Goal: Task Accomplishment & Management: Use online tool/utility

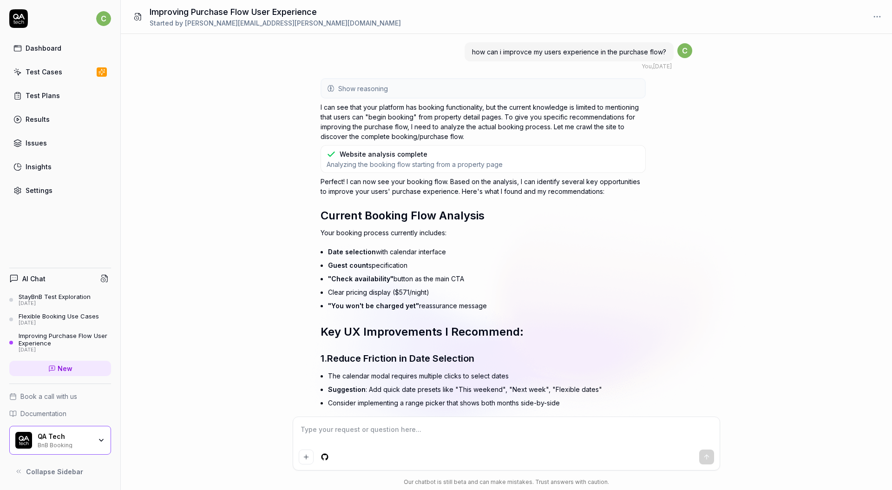
scroll to position [1121, 0]
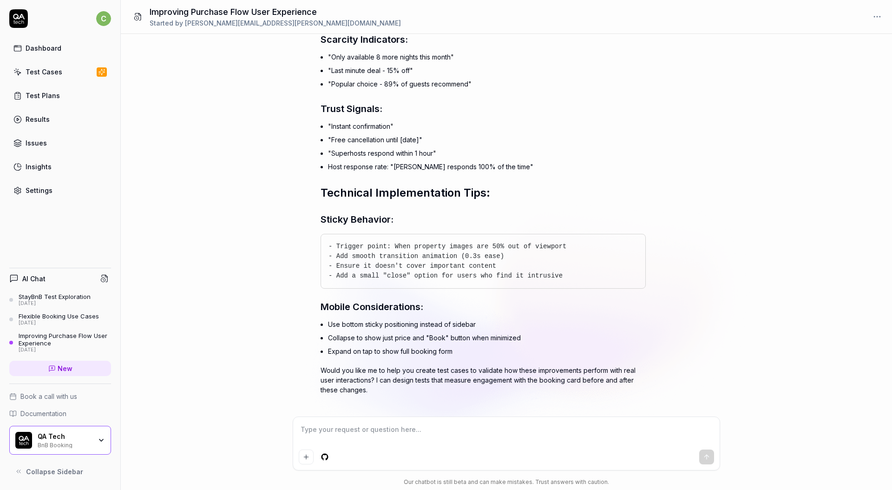
click at [62, 77] on link "Test Cases" at bounding box center [60, 72] width 102 height 18
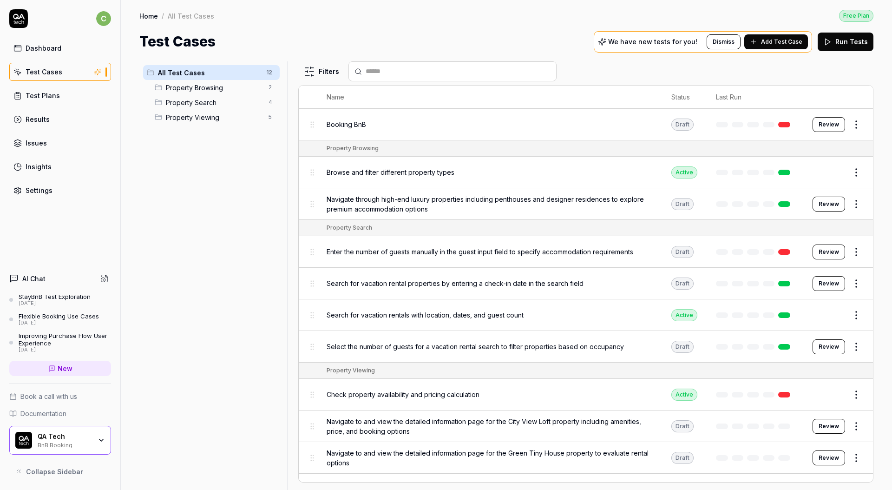
click at [482, 173] on div "Browse and filter different property types" at bounding box center [490, 172] width 326 height 10
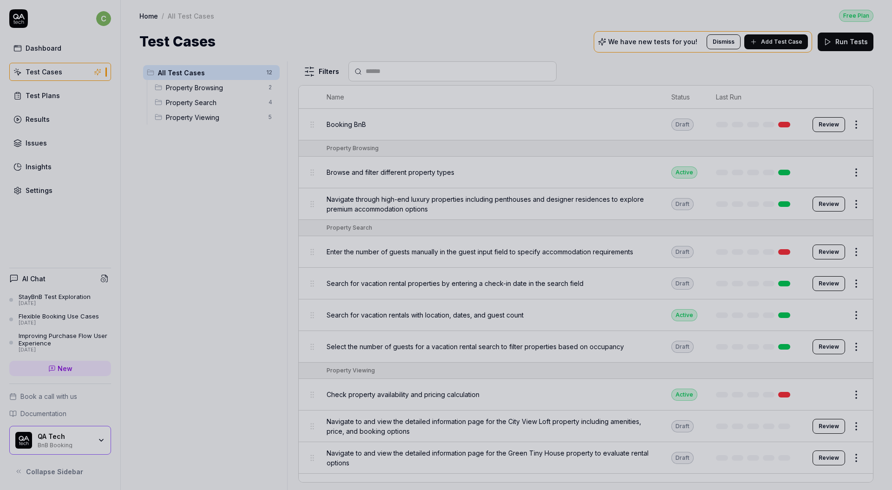
click at [482, 168] on div at bounding box center [446, 245] width 892 height 490
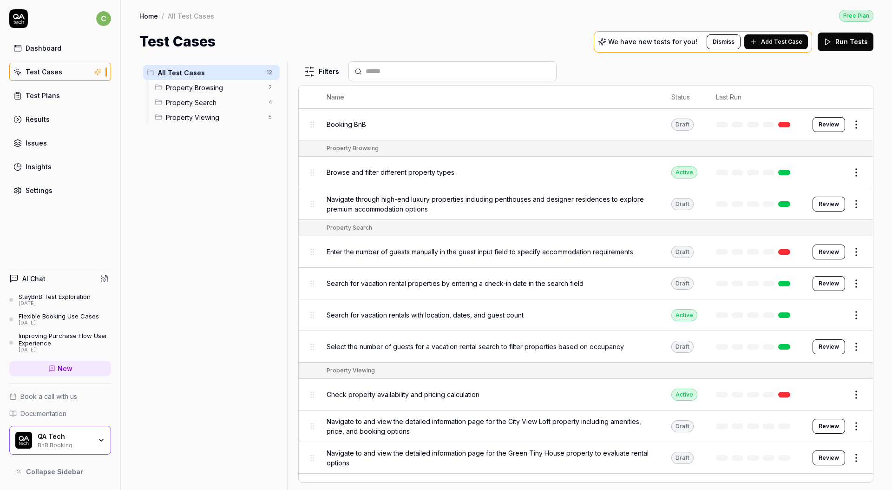
click at [823, 249] on button "Review" at bounding box center [829, 251] width 33 height 15
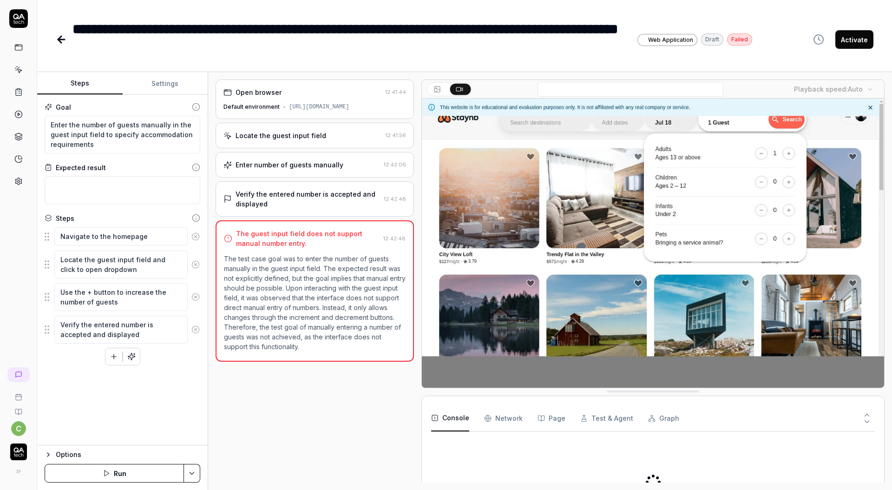
type textarea "*"
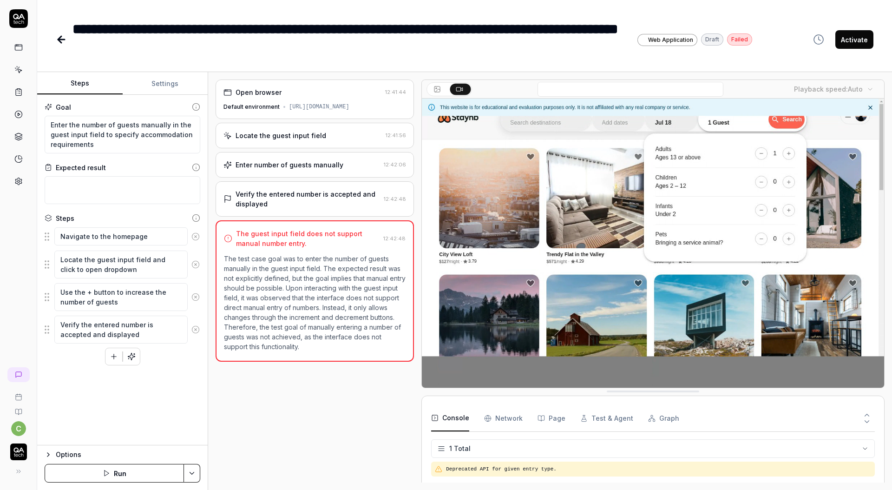
click at [65, 44] on icon at bounding box center [61, 39] width 11 height 11
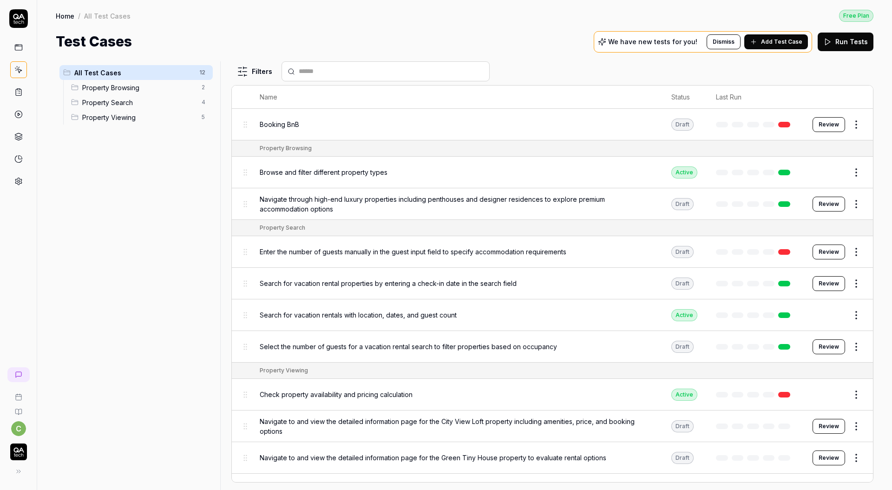
click at [779, 43] on span "Add Test Case" at bounding box center [781, 42] width 41 height 8
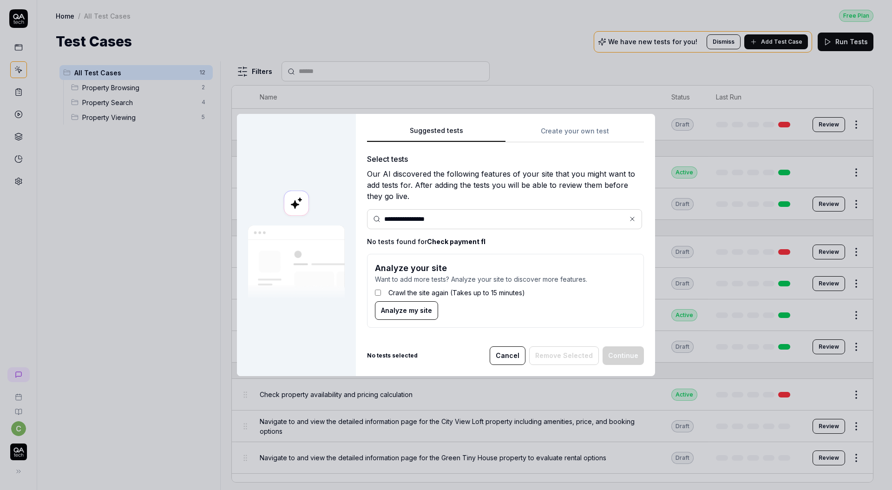
type input "**********"
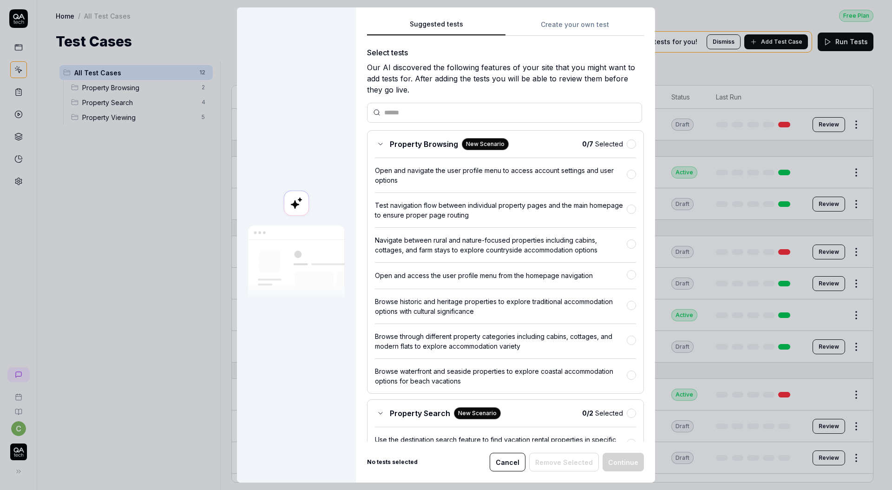
click at [579, 23] on div "Suggested tests Create your own test Select tests Our AI discovered the followi…" at bounding box center [505, 244] width 299 height 475
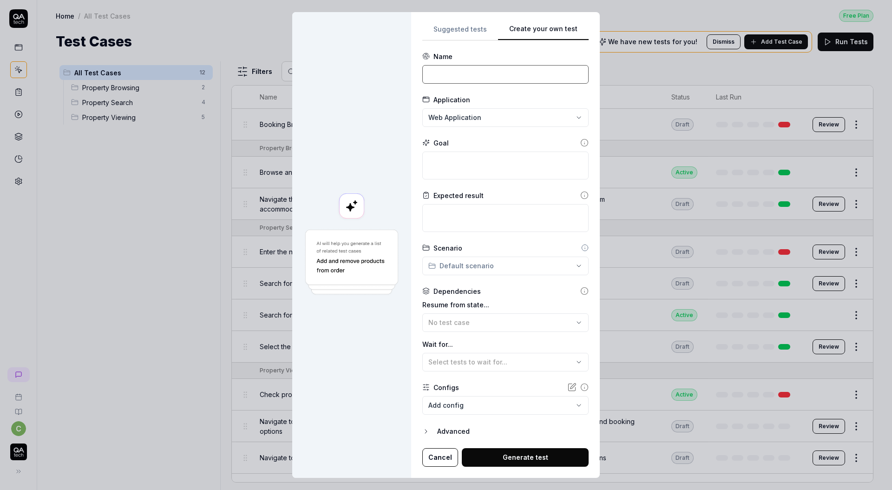
click at [499, 77] on input at bounding box center [505, 74] width 166 height 19
type input "Booking Payment"
type textarea "*"
type textarea "S"
type textarea "*"
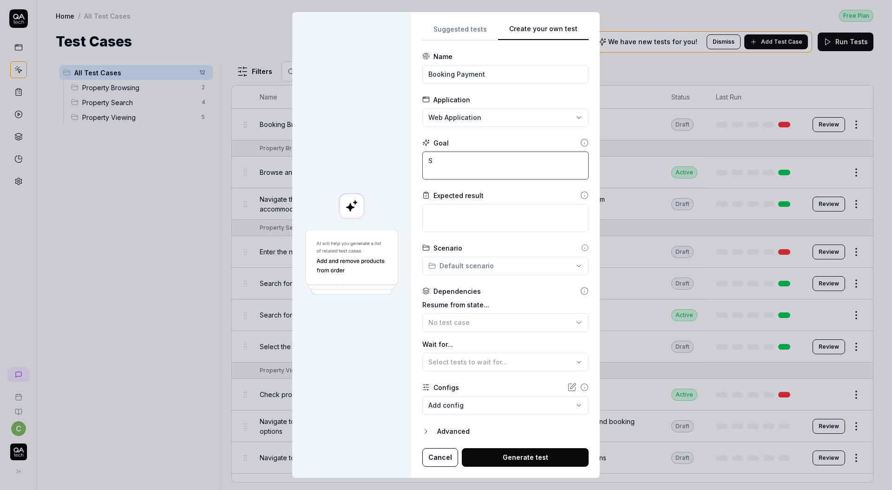
type textarea "Se"
type textarea "*"
type textarea "Sel"
type textarea "*"
type textarea "Sele"
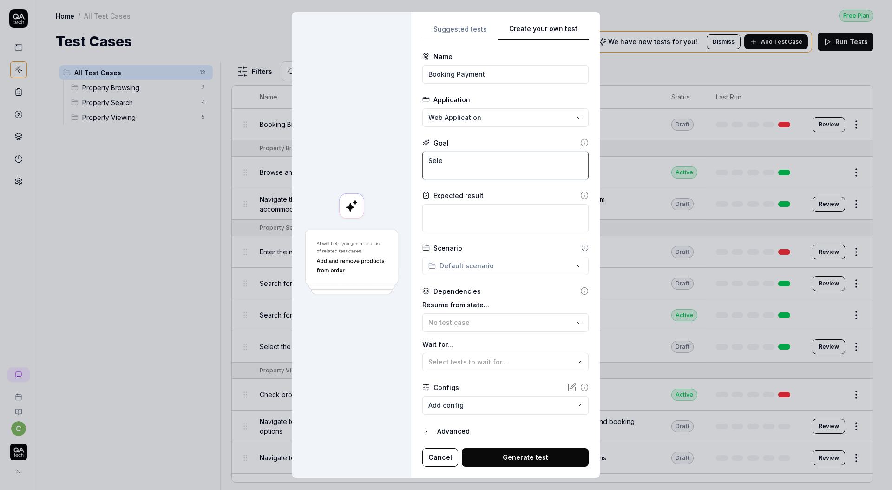
type textarea "*"
type textarea "Selec"
type textarea "*"
type textarea "Select"
type textarea "*"
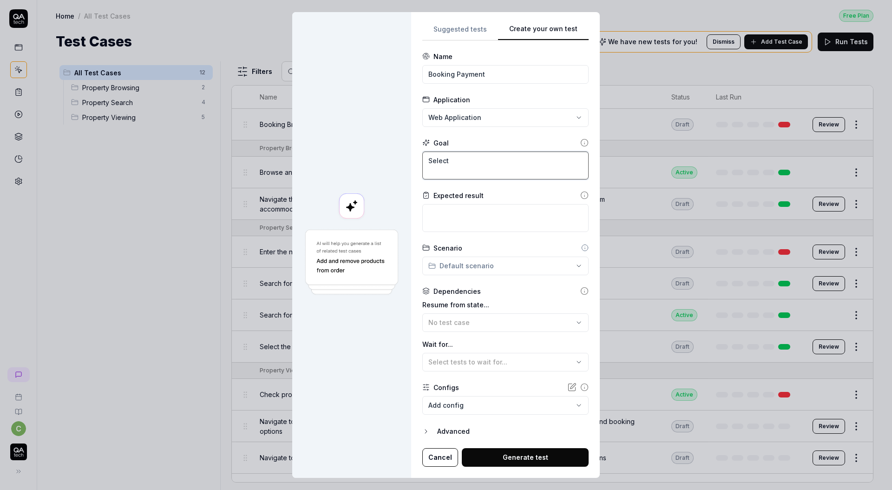
type textarea "Select"
type textarea "*"
type textarea "Select a"
type textarea "*"
type textarea "Select a"
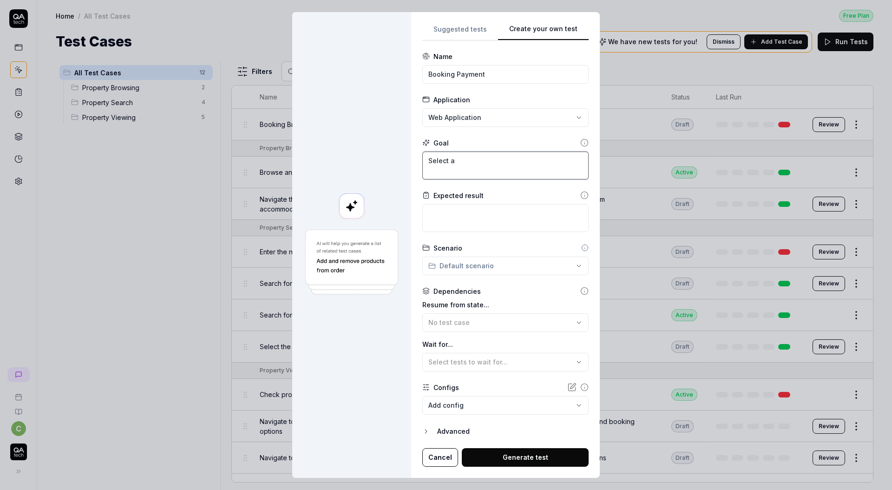
type textarea "*"
type textarea "Select a r"
type textarea "*"
type textarea "Select a ro"
type textarea "*"
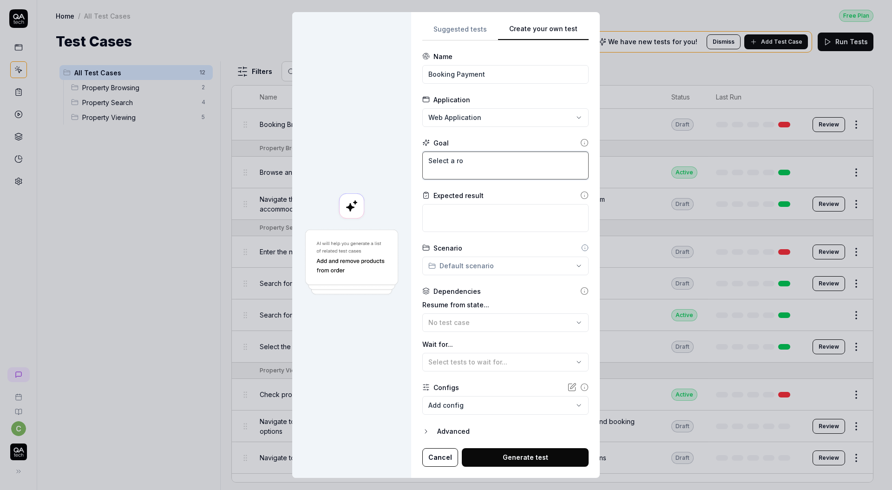
type textarea "Select a roo"
type textarea "*"
type textarea "Select a room"
type textarea "*"
type textarea "Select a room"
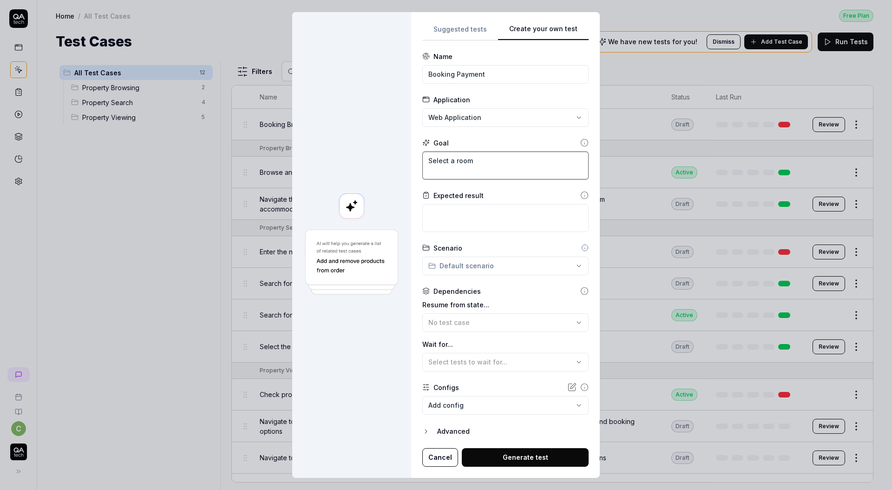
type textarea "*"
type textarea "Select a room f"
type textarea "*"
type textarea "Select a room fo"
type textarea "*"
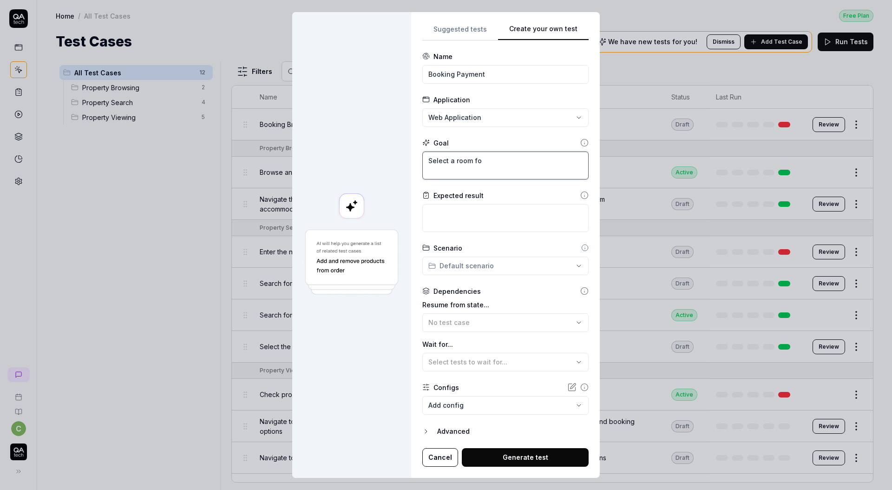
type textarea "Select a room for"
type textarea "*"
type textarea "Select a room for"
type textarea "*"
type textarea "Select a room for 2"
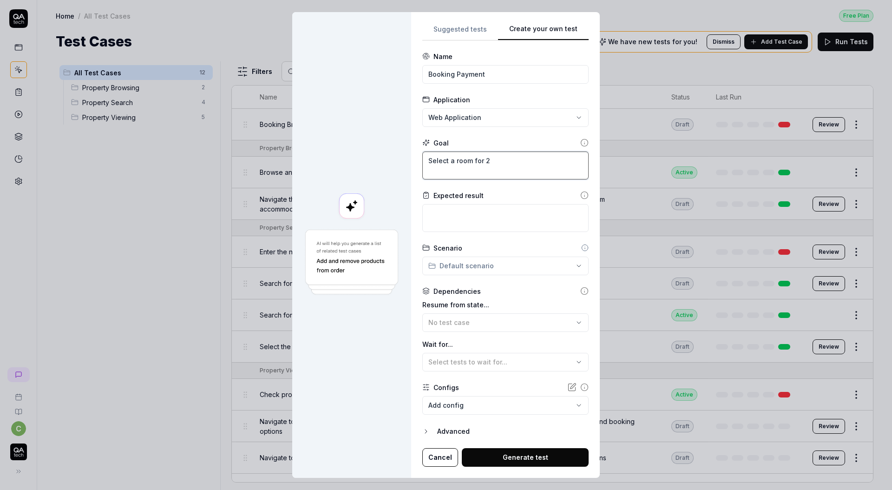
type textarea "*"
type textarea "Select a room for 2"
type textarea "*"
type textarea "Select a room for 2 i"
type textarea "*"
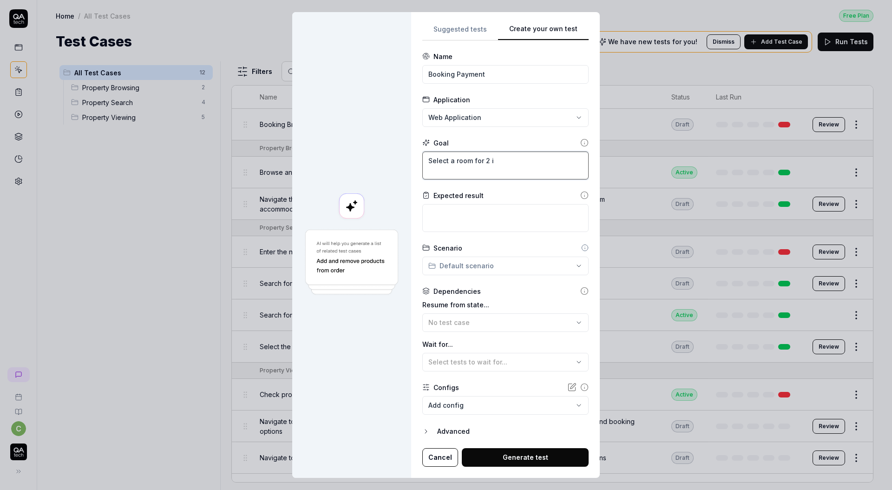
type textarea "Select a room for 2 in"
type textarea "*"
type textarea "Select a room for 2 in"
type textarea "*"
type textarea "Select a room for 2 in m"
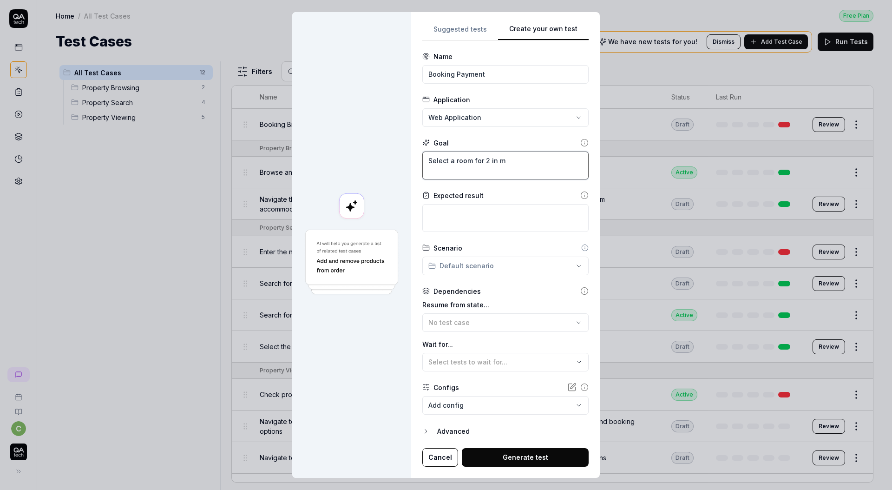
type textarea "*"
type textarea "Select a room for 2 in mi"
type textarea "*"
type textarea "Select a room for 2 in mil"
type textarea "*"
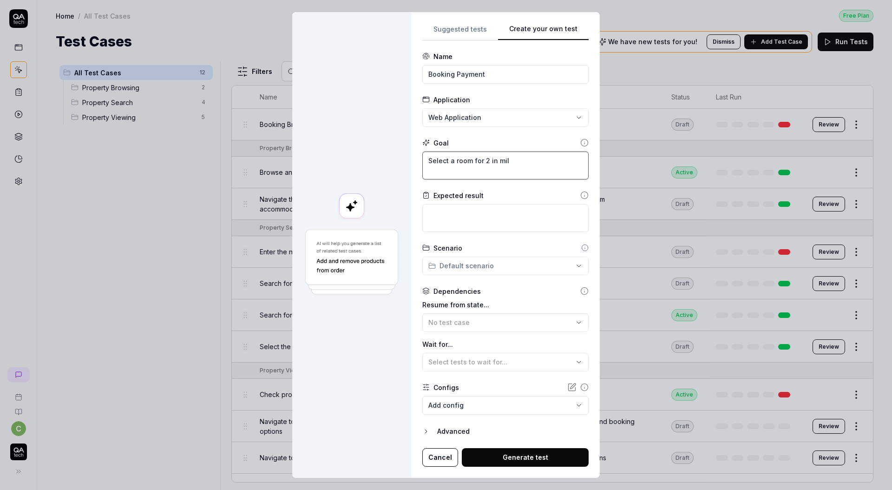
type textarea "Select a room for 2 in [GEOGRAPHIC_DATA]"
type textarea "*"
type textarea "Select a room for 2 in [GEOGRAPHIC_DATA]"
type textarea "*"
type textarea "Select a room for 2 in [GEOGRAPHIC_DATA]"
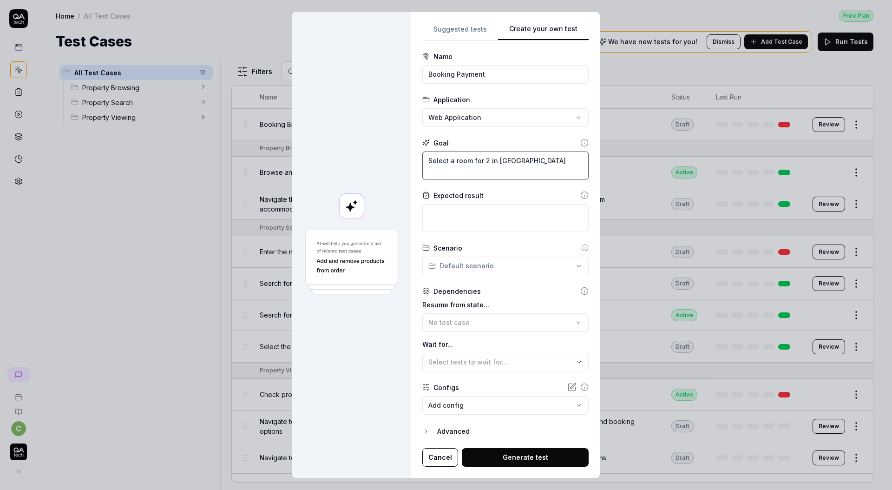
type textarea "*"
type textarea "Select a room for 2 in [GEOGRAPHIC_DATA]"
type textarea "*"
type textarea "Select a room for 2 in [GEOGRAPHIC_DATA],"
type textarea "*"
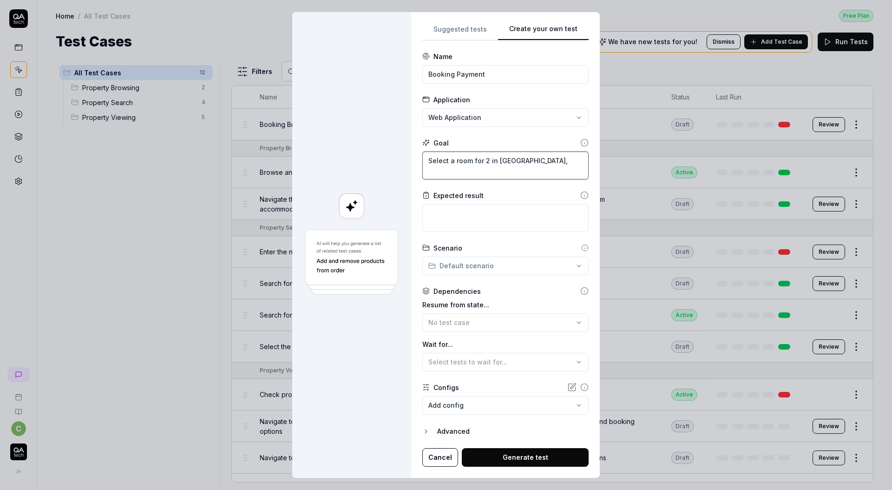
type textarea "Select a room for 2 in [GEOGRAPHIC_DATA],"
type textarea "*"
type textarea "Select a room for 2 in [GEOGRAPHIC_DATA], g"
type textarea "*"
type textarea "Select a room for 2 in [GEOGRAPHIC_DATA], go"
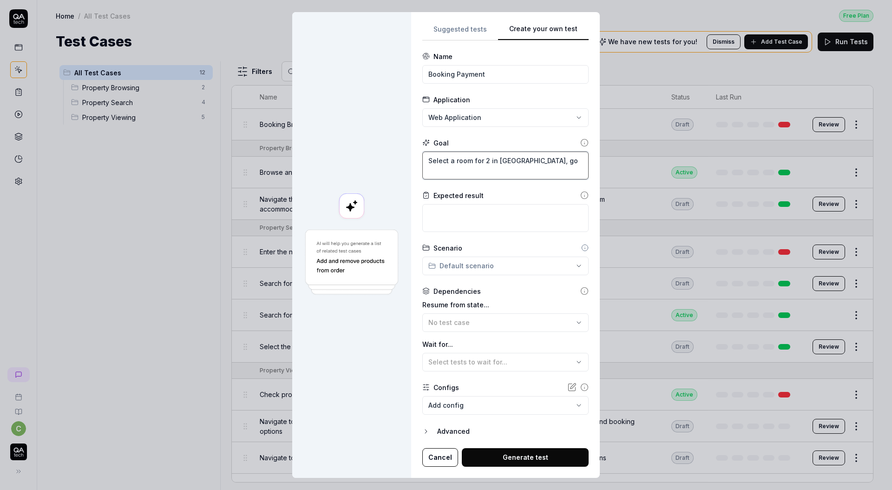
type textarea "*"
type textarea "Select a room for 2 in [GEOGRAPHIC_DATA], go"
type textarea "*"
type textarea "Select a room for 2 in [GEOGRAPHIC_DATA], go t"
type textarea "*"
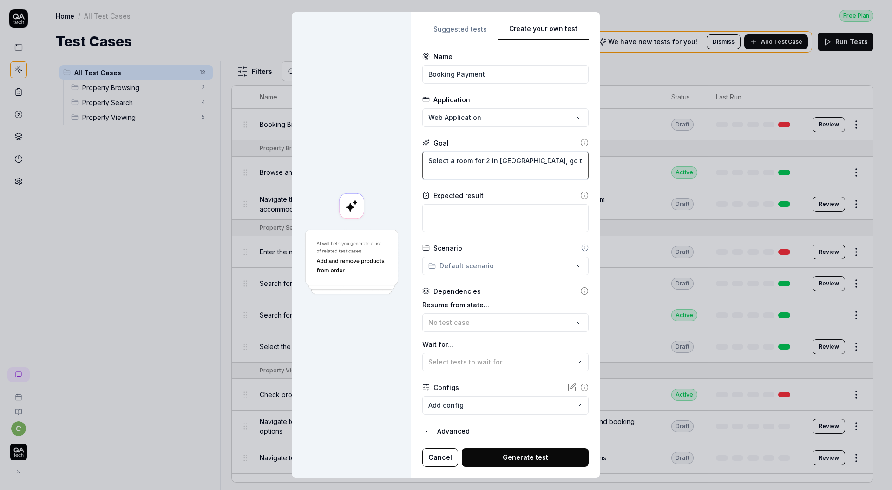
type textarea "Select a room for 2 in [GEOGRAPHIC_DATA], go to"
type textarea "*"
type textarea "Select a room for 2 in [GEOGRAPHIC_DATA], go to"
type textarea "*"
type textarea "Select a room for 2 in [GEOGRAPHIC_DATA], go to c"
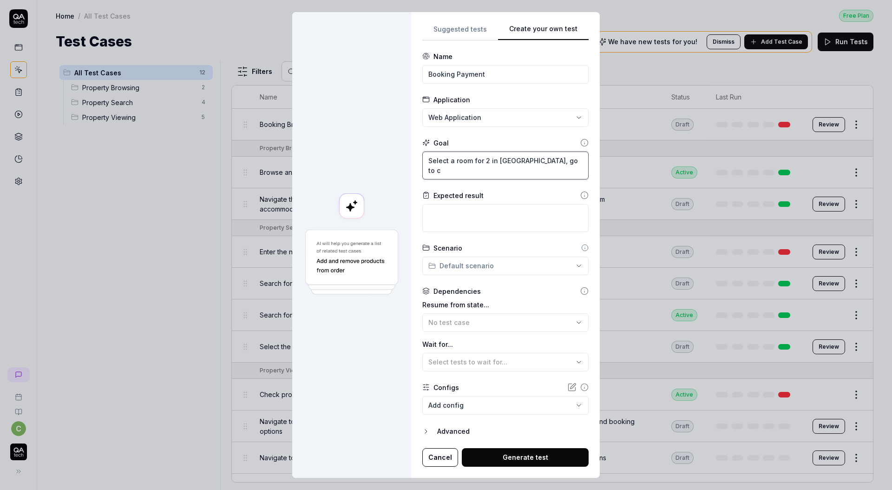
type textarea "*"
type textarea "Select a room for 2 in [GEOGRAPHIC_DATA], go to ch"
type textarea "*"
type textarea "Select a room for 2 in [GEOGRAPHIC_DATA], go to che"
type textarea "*"
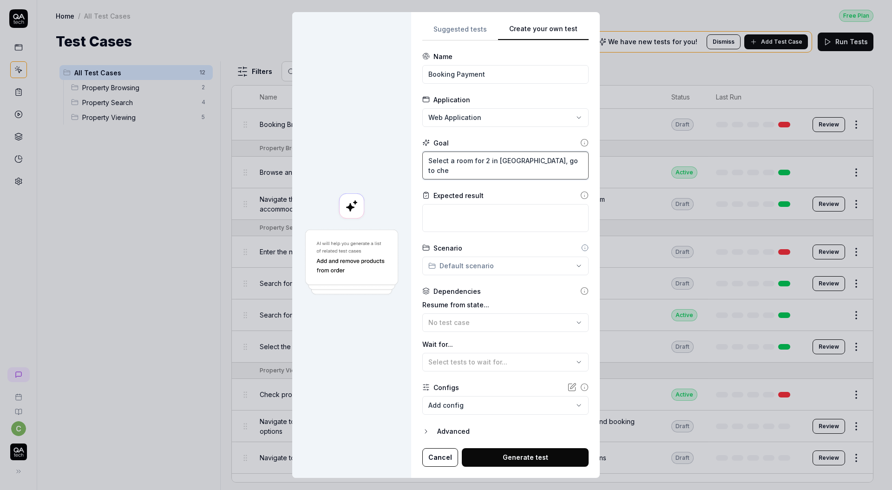
type textarea "Select a room for 2 in [GEOGRAPHIC_DATA], go to chec"
type textarea "*"
type textarea "Select a room for 2 in [GEOGRAPHIC_DATA], go to check"
type textarea "*"
type textarea "Select a room for 2 in [GEOGRAPHIC_DATA], go to checko"
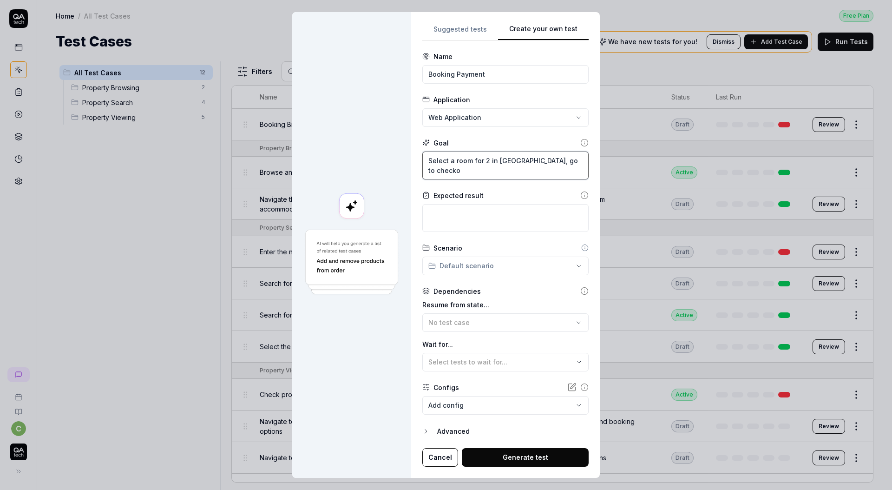
type textarea "*"
type textarea "Select a room for 2 in [GEOGRAPHIC_DATA], go to checkou"
type textarea "*"
type textarea "Select a room for 2 in [GEOGRAPHIC_DATA], go to checkout"
type textarea "*"
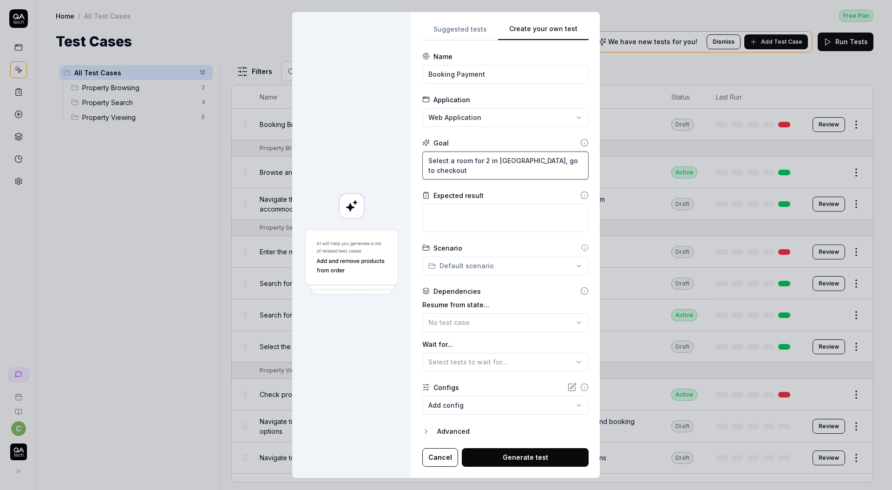
type textarea "Select a room for 2 in [GEOGRAPHIC_DATA], go to checkout"
type textarea "*"
type textarea "Select a room for 2 in [GEOGRAPHIC_DATA], go to checkout a"
type textarea "*"
type textarea "Select a room for 2 in [GEOGRAPHIC_DATA], go to checkout an"
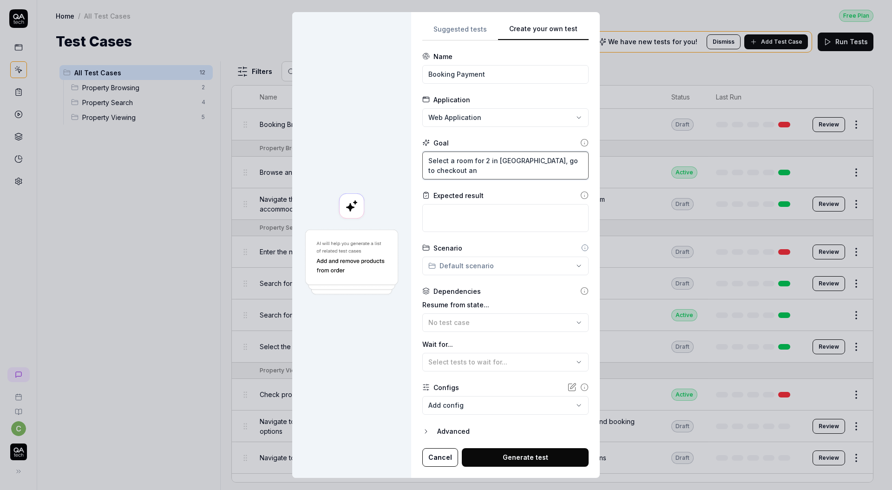
type textarea "*"
type textarea "Select a room for 2 in [GEOGRAPHIC_DATA], go to checkout and"
type textarea "*"
type textarea "Select a room for 2 in [GEOGRAPHIC_DATA], go to checkout and"
type textarea "*"
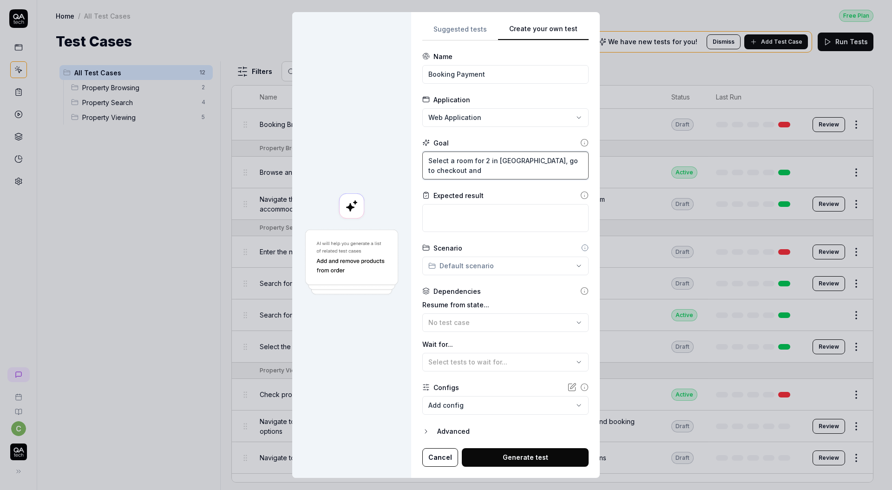
type textarea "Select a room for 2 in [GEOGRAPHIC_DATA], go to checkout and p"
type textarea "*"
type textarea "Select a room for 2 in [GEOGRAPHIC_DATA], go to checkout and pa"
type textarea "*"
type textarea "Select a room for 2 in [GEOGRAPHIC_DATA], go to checkout and pay"
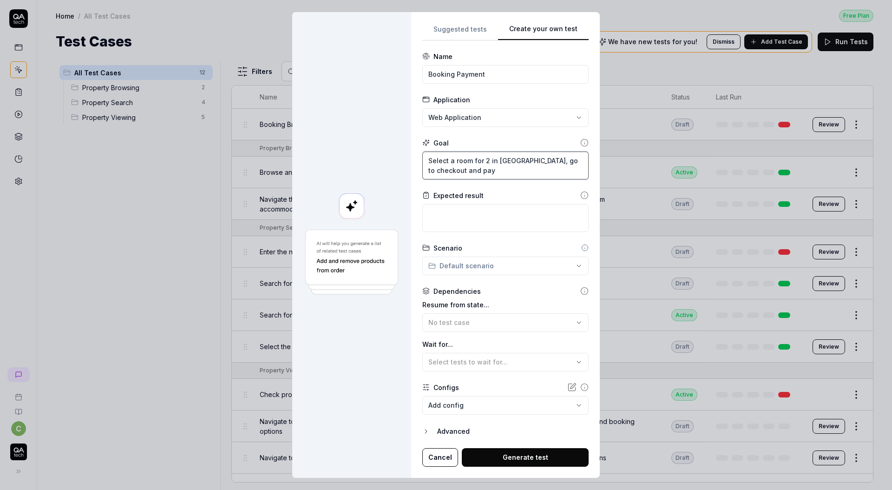
type textarea "*"
type textarea "Select a room for 2 in [GEOGRAPHIC_DATA], go to checkout and pay"
type textarea "*"
type textarea "Select a room for 2 in [GEOGRAPHIC_DATA], go to checkout and t"
type textarea "*"
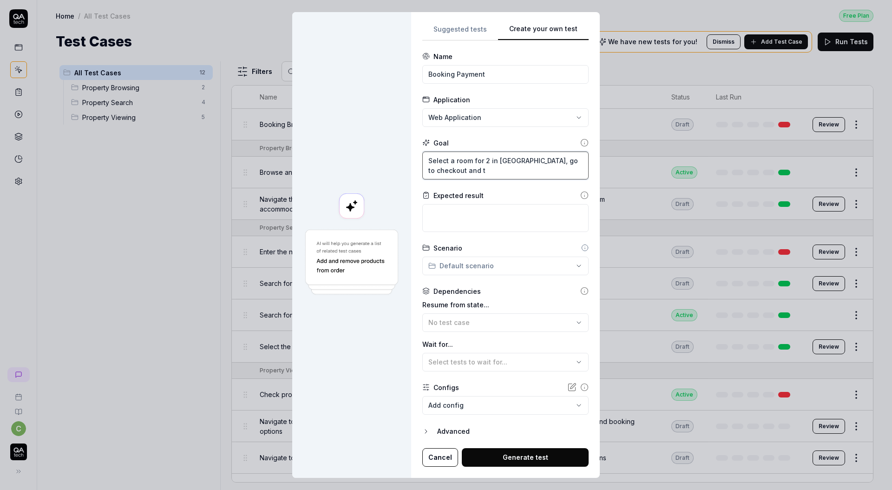
type textarea "Select a room for 2 in [GEOGRAPHIC_DATA], go to checkout and tr"
type textarea "*"
type textarea "Select a room for 2 in [GEOGRAPHIC_DATA], go to checkout and try"
type textarea "*"
type textarea "Select a room for 2 in [GEOGRAPHIC_DATA], go to checkout and try"
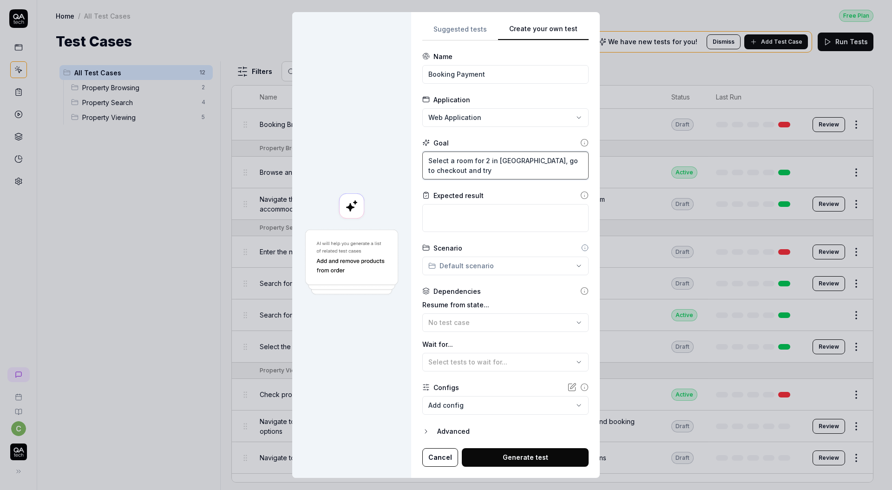
type textarea "*"
type textarea "Select a room for 2 in [GEOGRAPHIC_DATA], go to checkout and try p"
type textarea "*"
type textarea "Select a room for 2 in [GEOGRAPHIC_DATA], go to checkout and try pa"
type textarea "*"
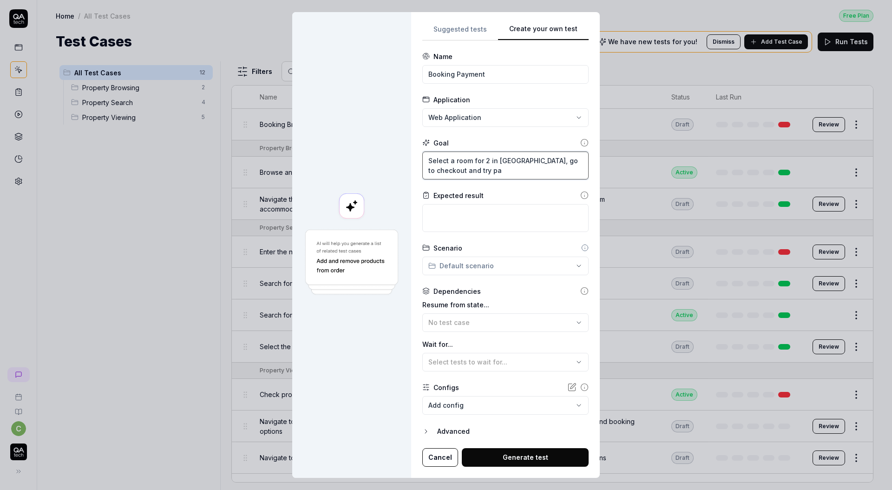
type textarea "Select a room for 2 in [GEOGRAPHIC_DATA], go to checkout and try pay"
type textarea "*"
type textarea "Select a room for 2 in [GEOGRAPHIC_DATA], go to checkout and try payi"
type textarea "*"
type textarea "Select a room for 2 in [GEOGRAPHIC_DATA], go to checkout and try payin"
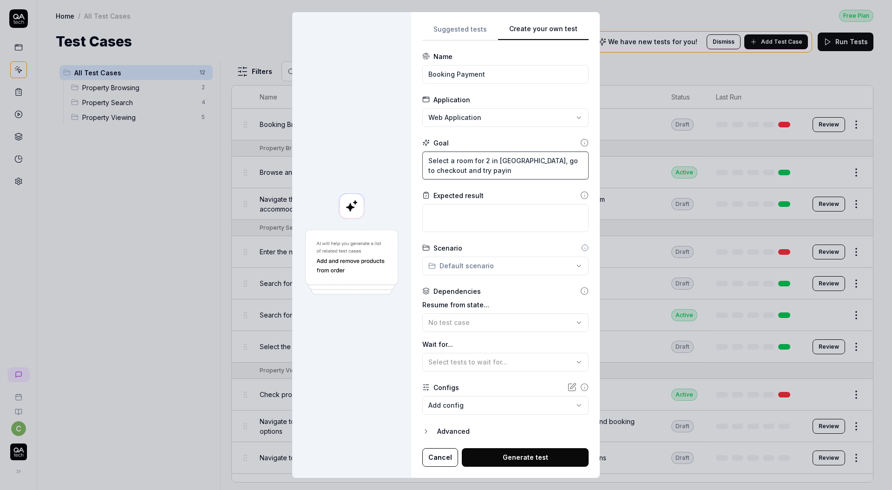
type textarea "*"
type textarea "Select a room for 2 in [GEOGRAPHIC_DATA], go to checkout and try paying"
type textarea "*"
type textarea "Select a room for 2 in [GEOGRAPHIC_DATA], go to checkout and try paying"
type textarea "*"
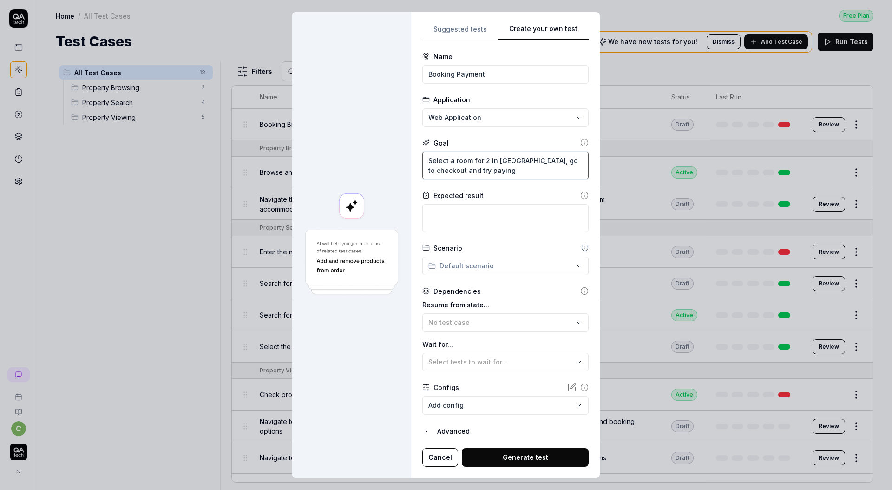
type textarea "Select a room for 2 in [GEOGRAPHIC_DATA], go to checkout and try paying w"
type textarea "*"
type textarea "Select a room for 2 in [GEOGRAPHIC_DATA], go to checkout and try paying wi"
type textarea "*"
type textarea "Select a room for 2 in [GEOGRAPHIC_DATA], go to checkout and try paying wit"
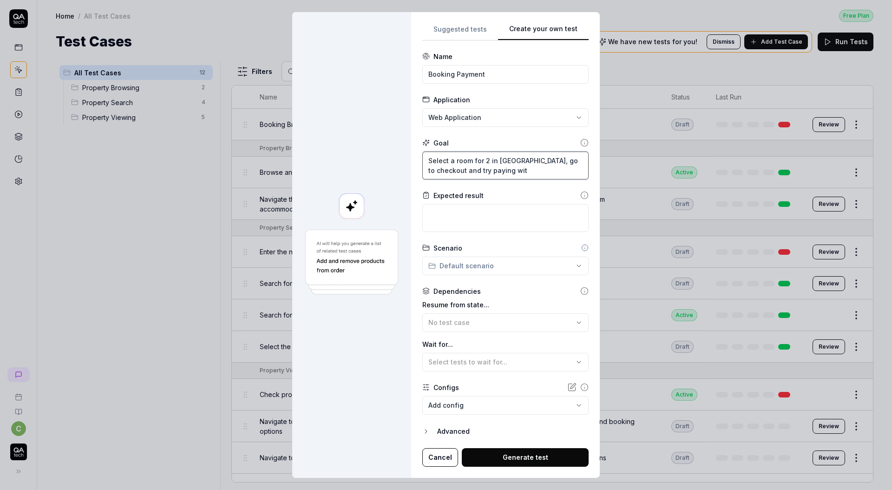
type textarea "*"
type textarea "Select a room for 2 in [GEOGRAPHIC_DATA], go to checkout and try paying with"
type textarea "*"
type textarea "Select a room for 2 in [GEOGRAPHIC_DATA], go to checkout and try paying with"
type textarea "*"
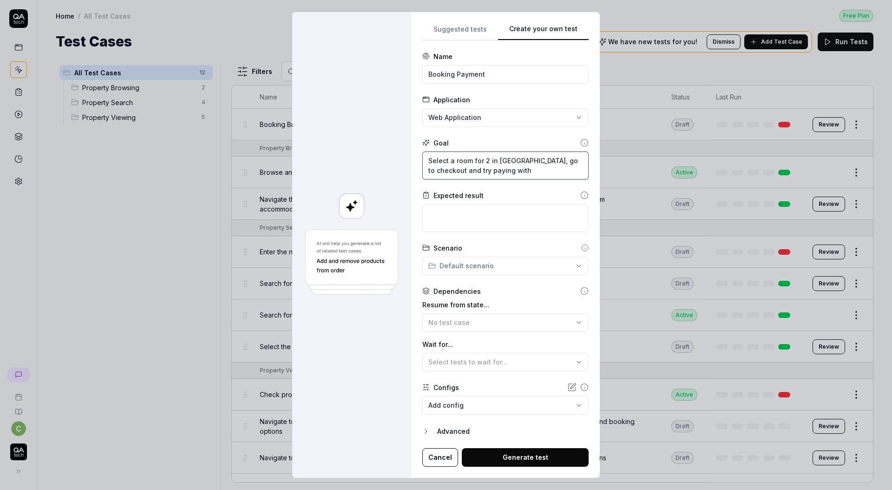
type textarea "Select a room for 2 in [GEOGRAPHIC_DATA], go to checkout and try paying with C"
type textarea "*"
type textarea "Select a room for 2 in [GEOGRAPHIC_DATA], go to checkout and try paying with Cr"
type textarea "*"
type textarea "Select a room for 2 in [GEOGRAPHIC_DATA], go to checkout and try paying with Cre"
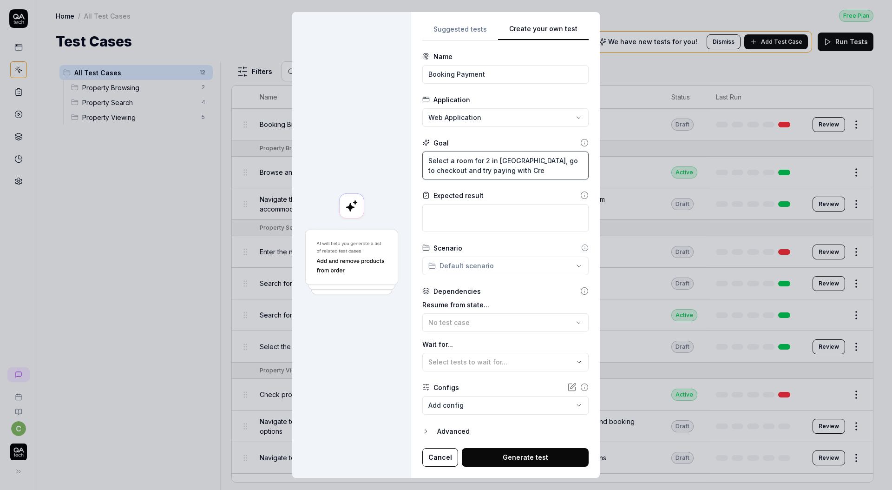
type textarea "*"
type textarea "Select a room for 2 in [GEOGRAPHIC_DATA], go to checkout and try paying with Cr…"
type textarea "*"
type textarea "Select a room for 2 in [GEOGRAPHIC_DATA], go to checkout and try paying with Cr…"
type textarea "*"
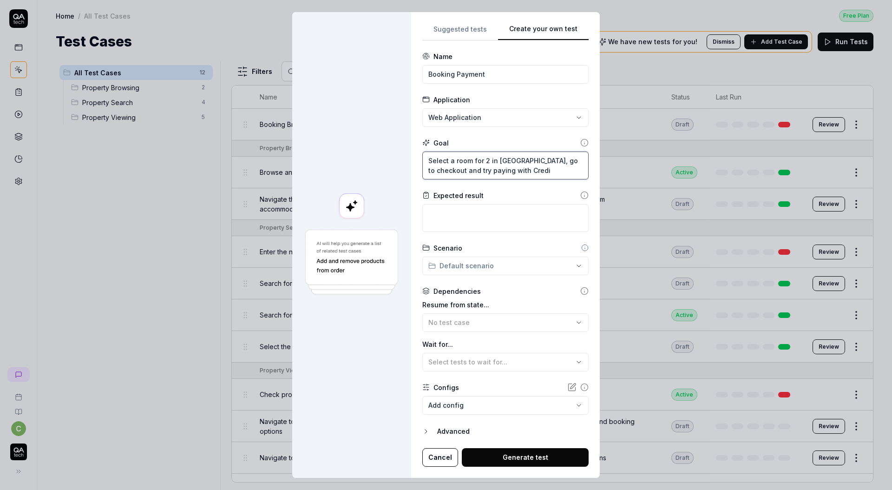
type textarea "Select a room for 2 in [GEOGRAPHIC_DATA], go to checkout and try paying with Cr…"
type textarea "*"
type textarea "Select a room for 2 in [GEOGRAPHIC_DATA], go to checkout and try paying with Cr…"
type textarea "*"
type textarea "Select a room for 2 in [GEOGRAPHIC_DATA], go to checkout and try paying with Cr…"
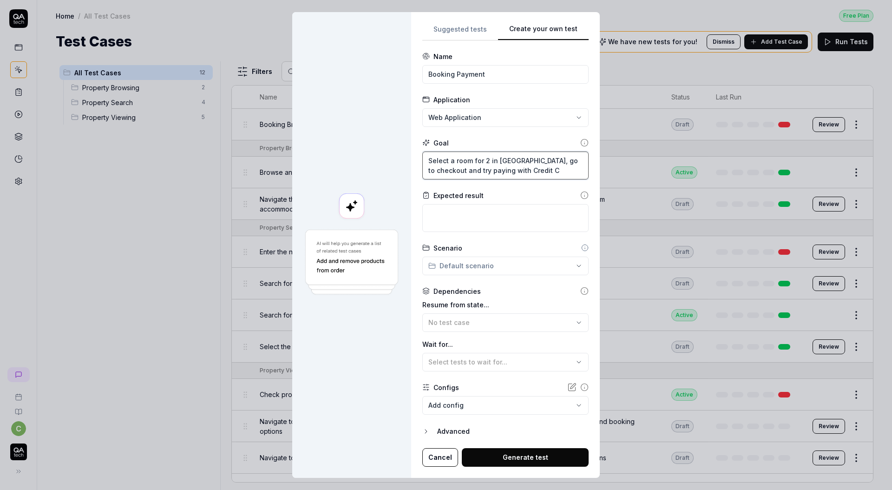
type textarea "*"
type textarea "Select a room for 2 in [GEOGRAPHIC_DATA], go to checkout and try paying with Cr…"
type textarea "*"
type textarea "Select a room for 2 in [GEOGRAPHIC_DATA], go to checkout and try paying with Cr…"
type textarea "*"
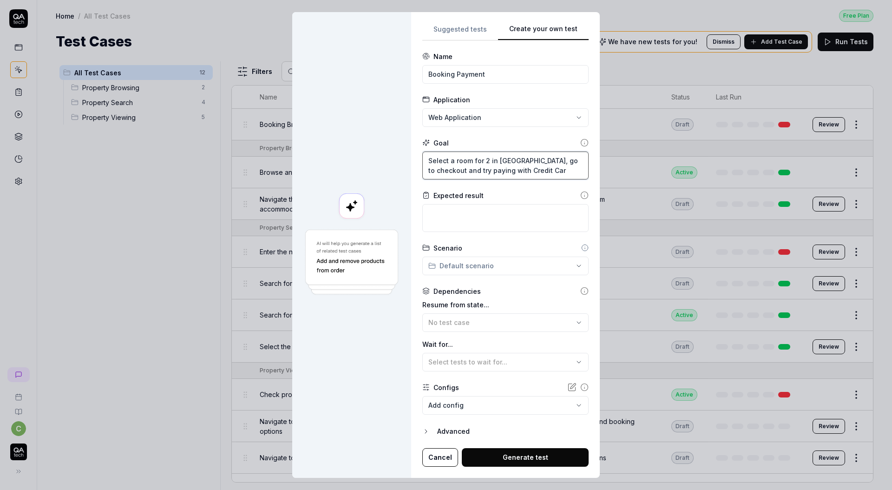
type textarea "Select a room for 2 in [GEOGRAPHIC_DATA], go to checkout and try paying with Cr…"
type textarea "*"
type textarea "Select a room for 2 in [GEOGRAPHIC_DATA], go to checkout and try paying with eC…"
type textarea "*"
type textarea "Select a room for 2 in [GEOGRAPHIC_DATA], go to checkout and try paying with ex…"
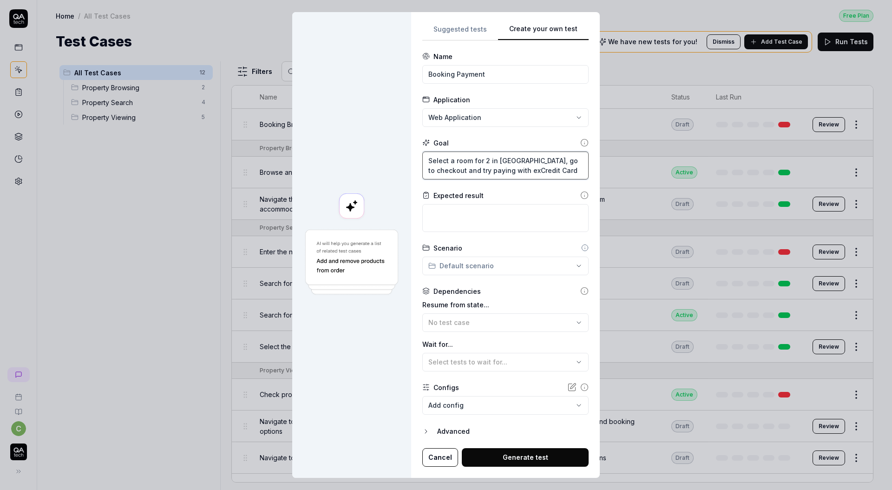
type textarea "*"
type textarea "Select a room for 2 in [GEOGRAPHIC_DATA], go to checkout and try paying with ex…"
type textarea "*"
type textarea "Select a room for 2 in [GEOGRAPHIC_DATA], go to checkout and try paying with ex…"
type textarea "*"
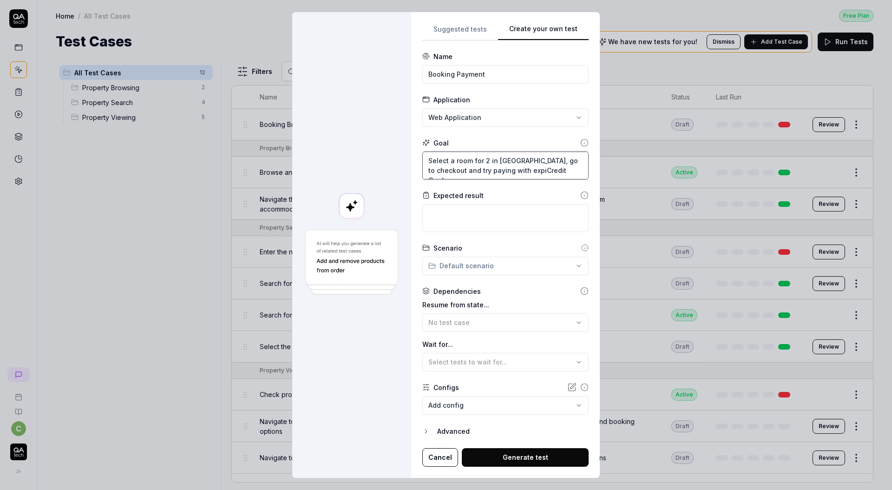
type textarea "Select a room for 2 in [GEOGRAPHIC_DATA], go to checkout and try paying with ex…"
type textarea "*"
type textarea "Select a room for 2 in [GEOGRAPHIC_DATA], go to checkout and try paying with ex…"
type textarea "*"
type textarea "Select a room for 2 in [GEOGRAPHIC_DATA], go to checkout and try paying with ex…"
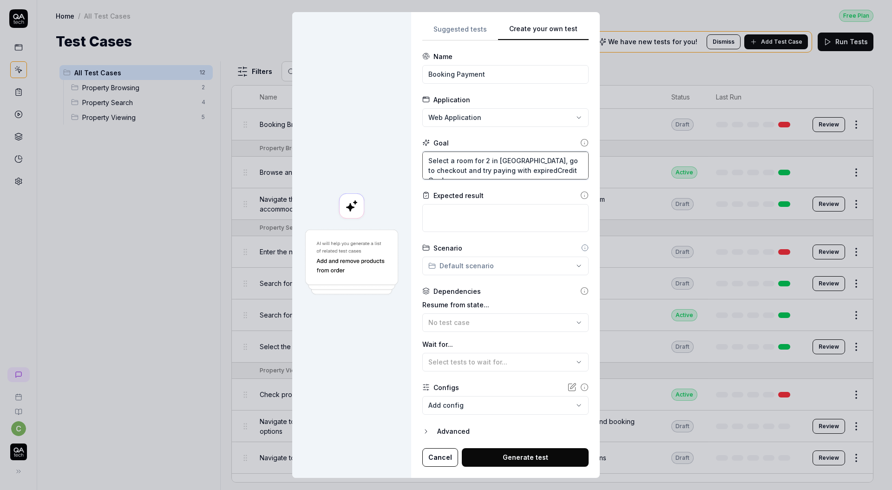
type textarea "*"
type textarea "Select a room for 2 in [GEOGRAPHIC_DATA], go to checkout and try paying with ex…"
click at [475, 208] on textarea at bounding box center [505, 218] width 166 height 28
type textarea "*"
type textarea "F"
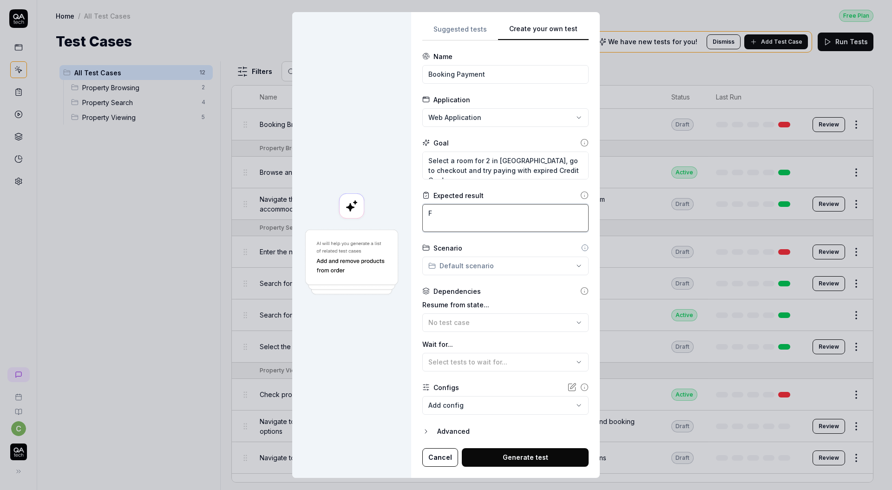
type textarea "*"
type textarea "Fa"
type textarea "*"
type textarea "Fai"
type textarea "*"
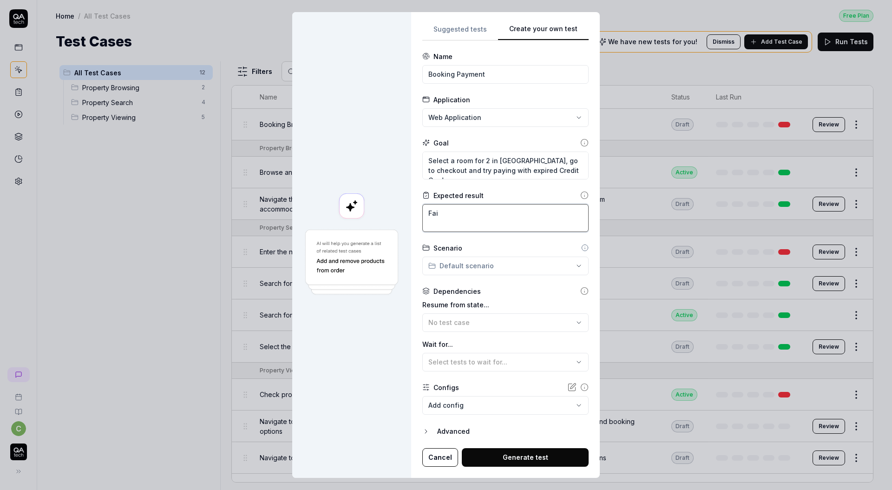
type textarea "Fail"
type textarea "*"
type textarea "Failu"
type textarea "*"
type textarea "Failur"
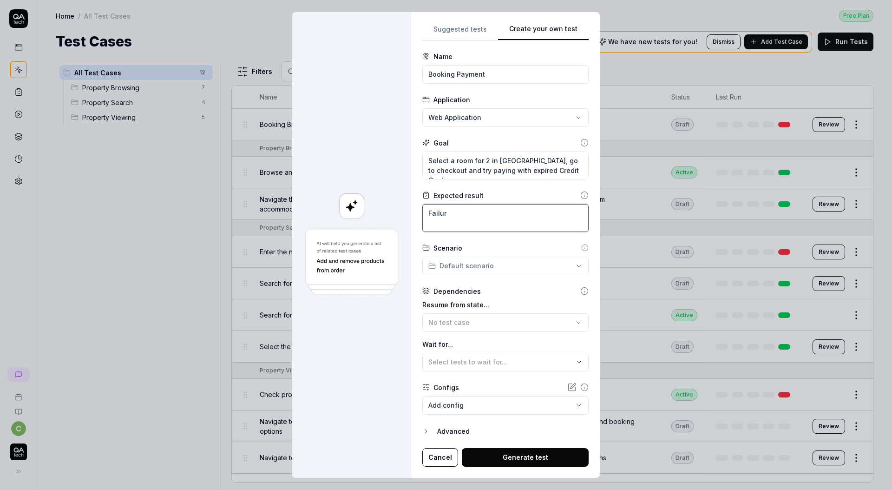
type textarea "*"
type textarea "Failure"
click at [528, 457] on button "Generate test" at bounding box center [525, 457] width 127 height 19
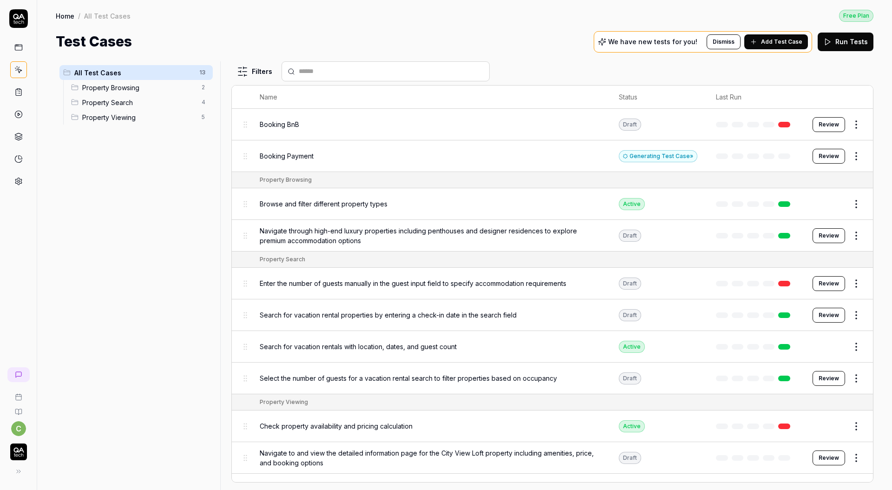
click at [817, 231] on button "Review" at bounding box center [829, 235] width 33 height 15
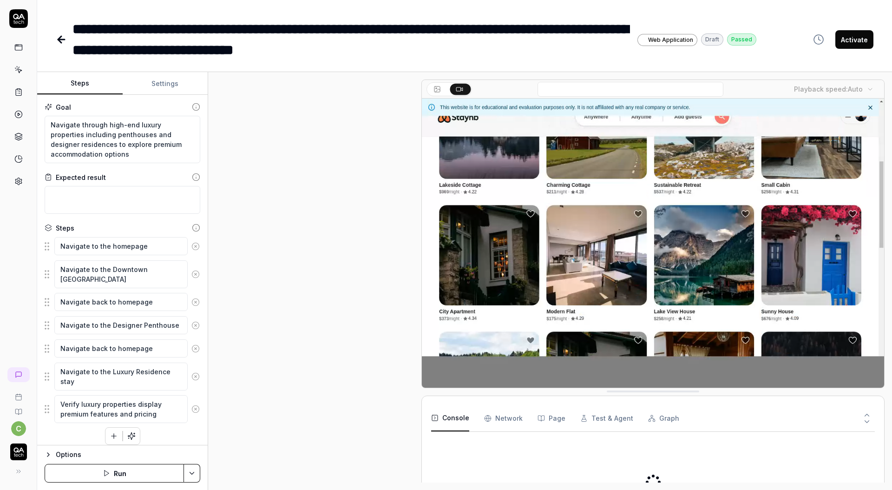
scroll to position [223, 0]
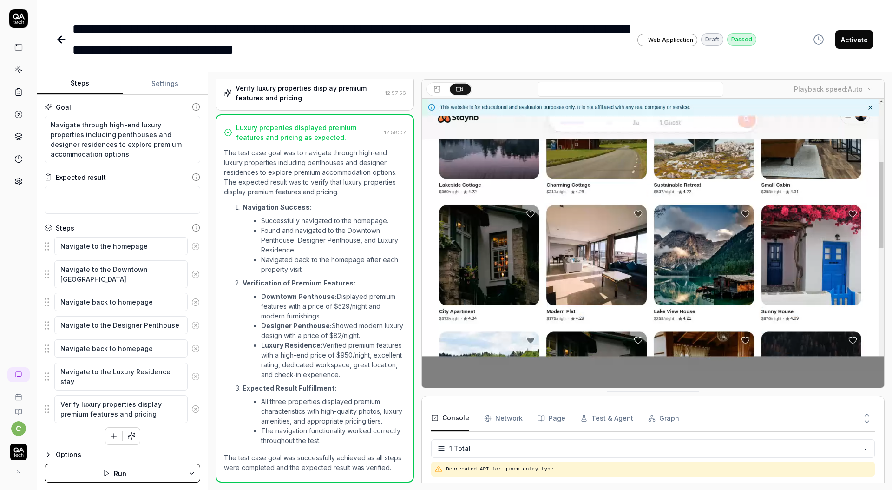
scroll to position [219, 0]
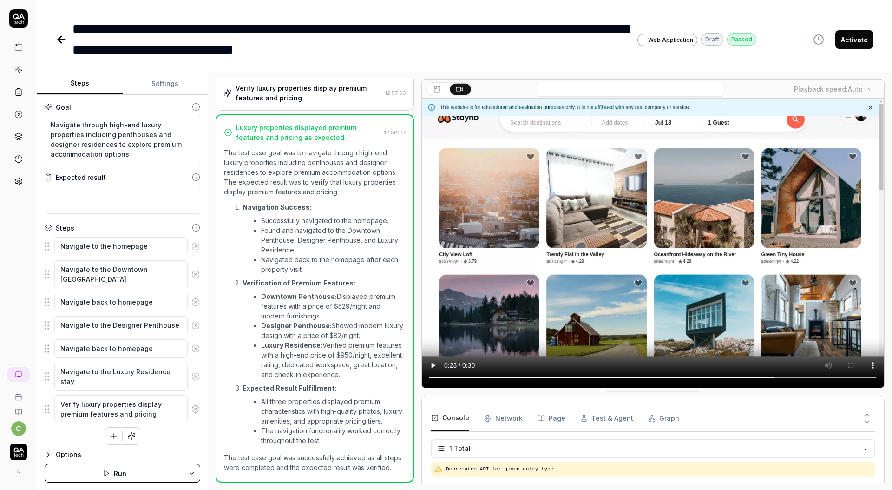
click at [493, 416] on Requests "Network" at bounding box center [503, 418] width 39 height 26
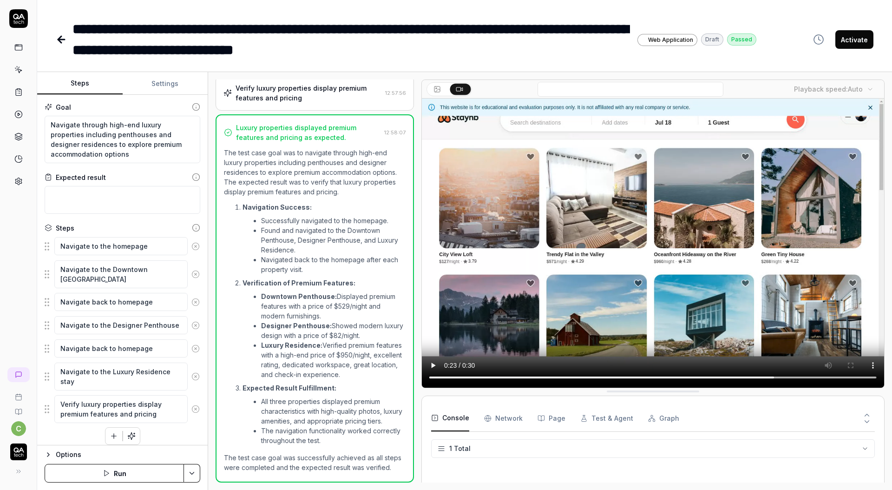
click at [442, 423] on button "Console" at bounding box center [450, 418] width 38 height 26
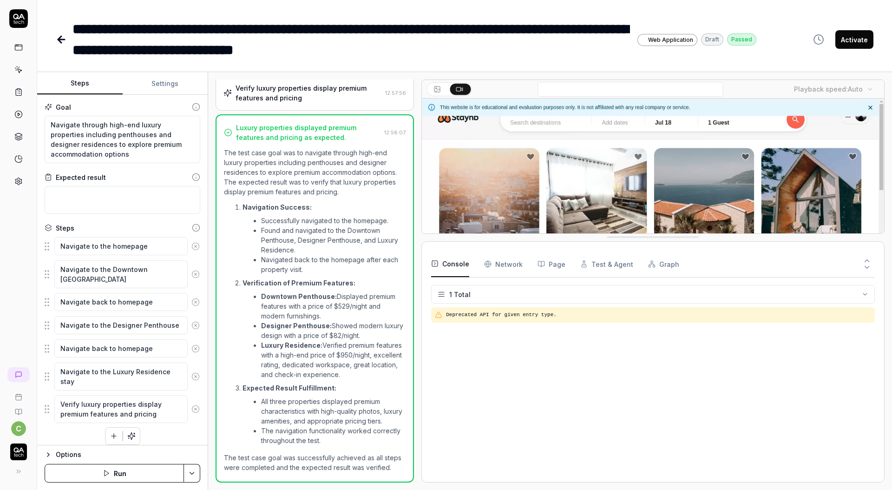
drag, startPoint x: 537, startPoint y: 390, endPoint x: 595, endPoint y: 245, distance: 155.8
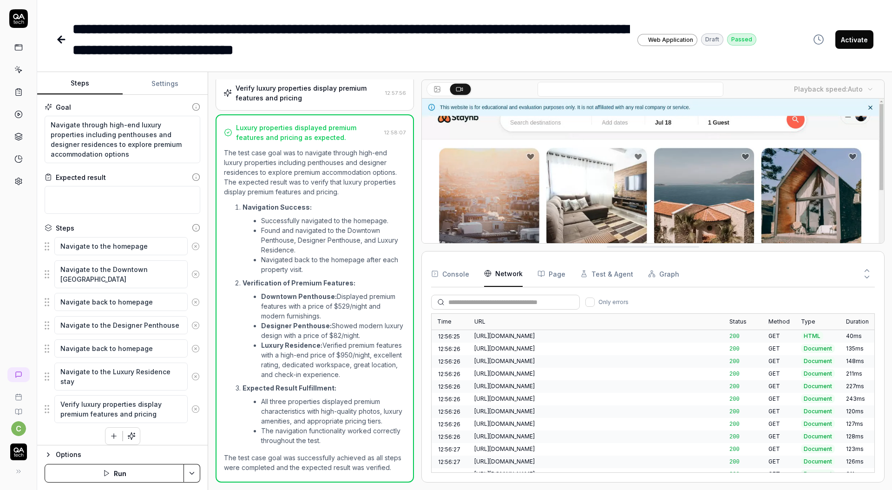
click at [489, 271] on icon "button" at bounding box center [487, 273] width 7 height 7
click at [458, 281] on button "Console" at bounding box center [450, 274] width 38 height 26
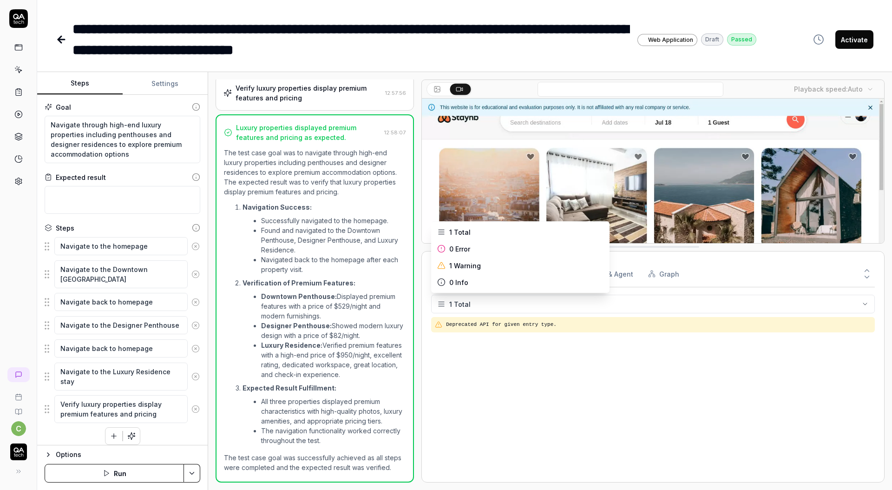
click at [447, 299] on html "**********" at bounding box center [446, 245] width 892 height 490
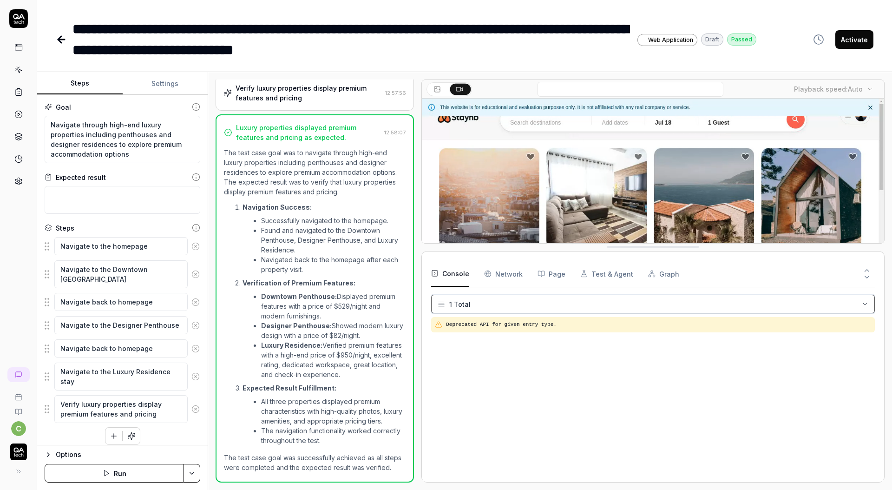
click at [447, 300] on html "**********" at bounding box center [446, 245] width 892 height 490
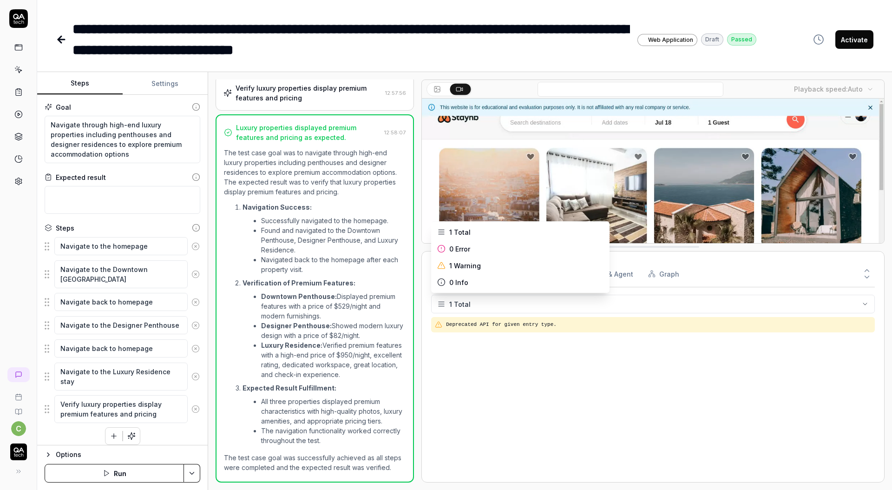
click at [448, 300] on html "**********" at bounding box center [446, 245] width 892 height 490
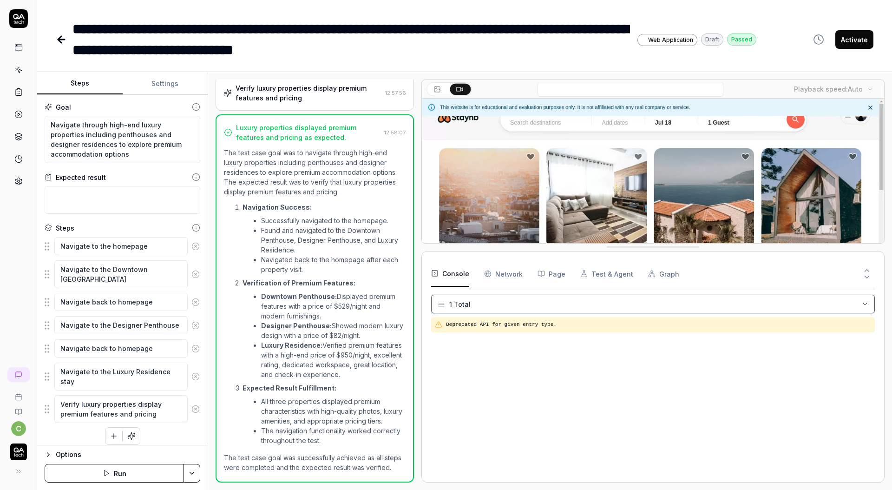
click at [445, 301] on html "**********" at bounding box center [446, 245] width 892 height 490
click at [48, 33] on div "**********" at bounding box center [464, 30] width 855 height 60
click at [57, 35] on icon at bounding box center [61, 39] width 11 height 11
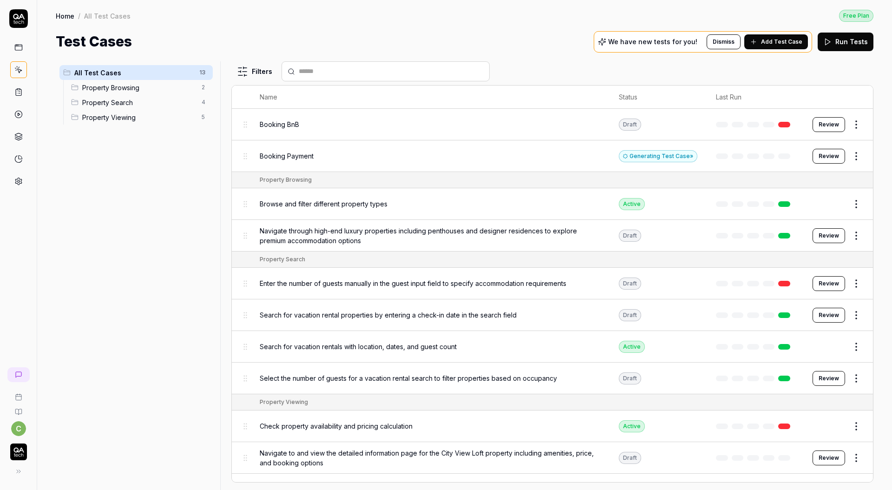
click at [813, 281] on button "Review" at bounding box center [829, 283] width 33 height 15
click at [831, 158] on button "Review" at bounding box center [829, 156] width 33 height 15
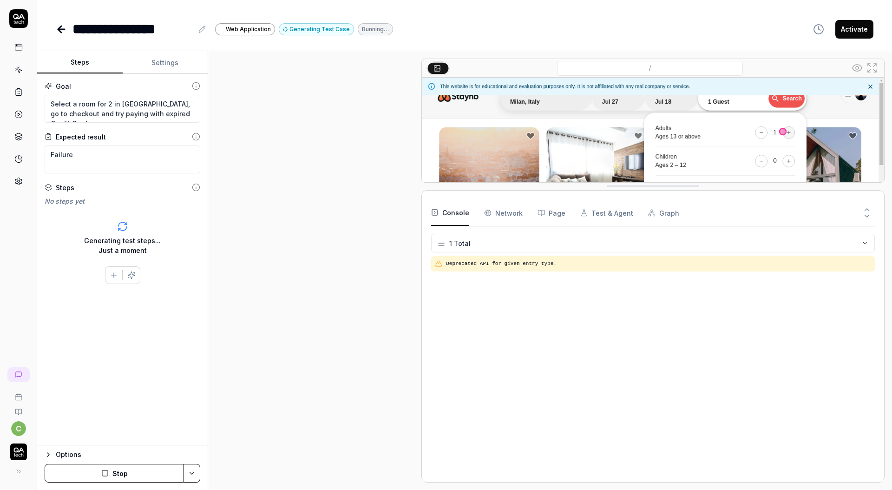
drag, startPoint x: 608, startPoint y: 370, endPoint x: 633, endPoint y: 185, distance: 186.2
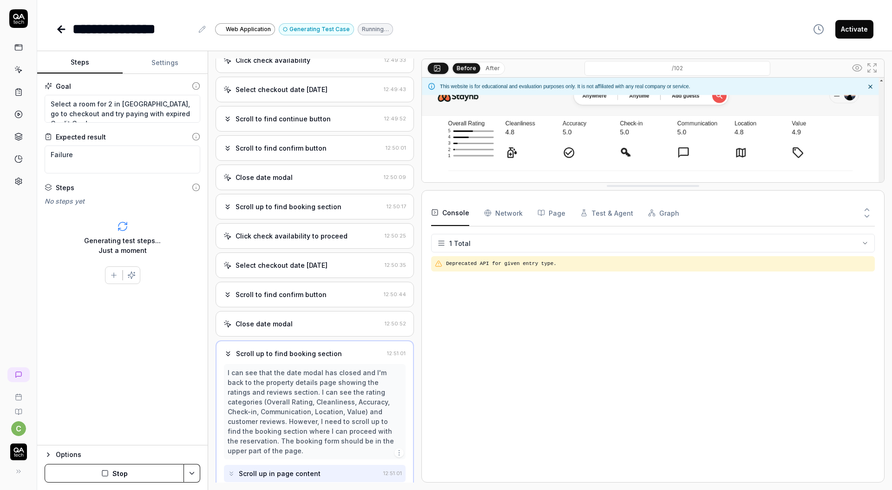
scroll to position [326, 0]
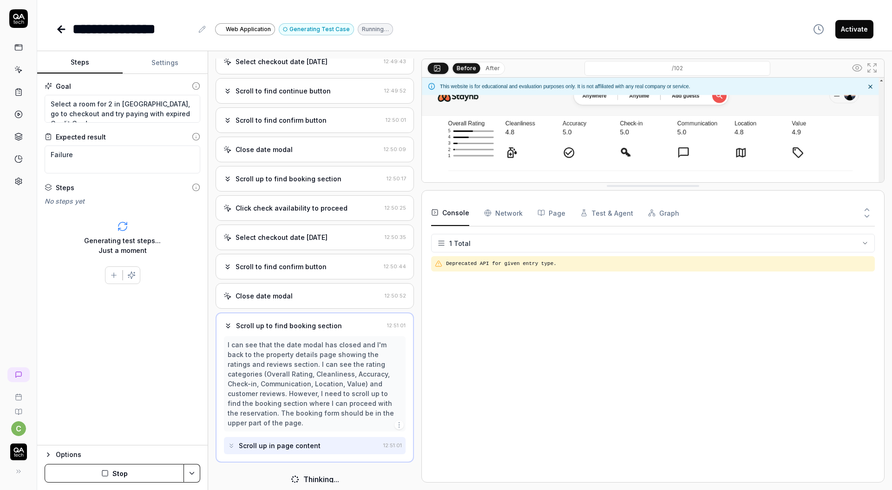
click at [64, 29] on icon at bounding box center [61, 29] width 7 height 0
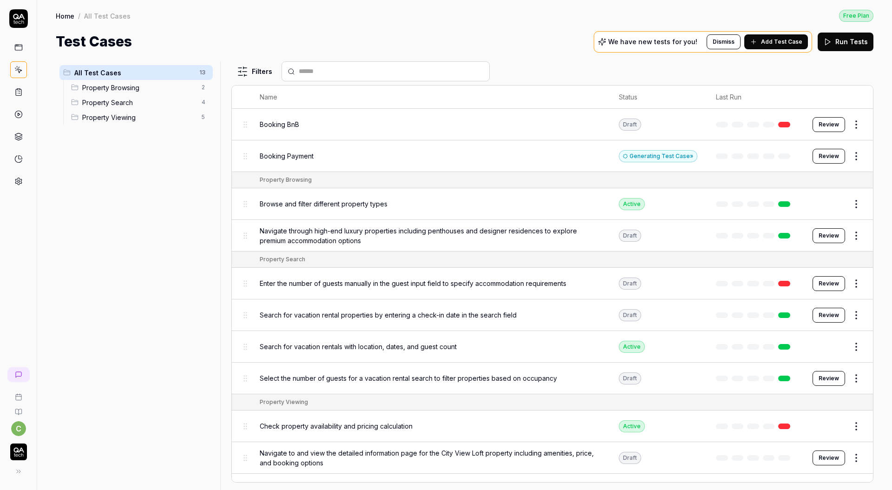
click at [410, 247] on td "Navigate through high-end luxury properties including penthouses and designer r…" at bounding box center [430, 236] width 359 height 32
click at [435, 226] on span "Navigate through high-end luxury properties including penthouses and designer r…" at bounding box center [430, 236] width 341 height 20
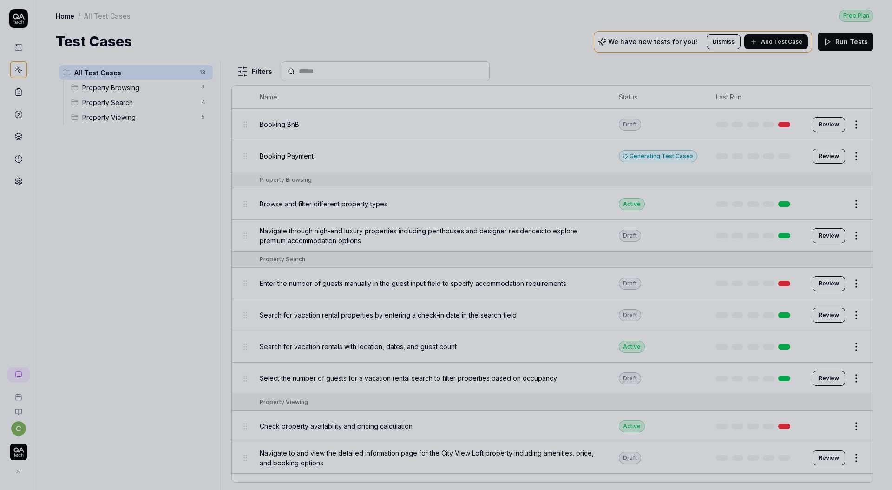
click at [599, 167] on div at bounding box center [446, 245] width 892 height 490
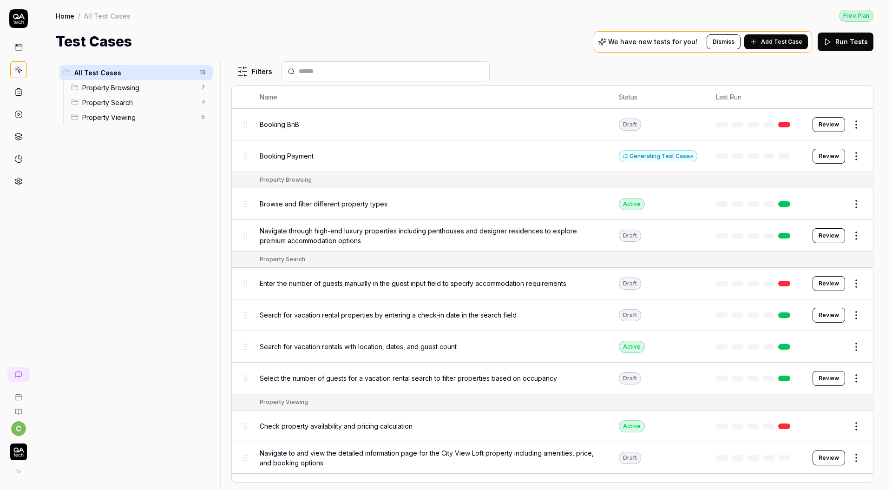
click at [825, 231] on button "Review" at bounding box center [829, 235] width 33 height 15
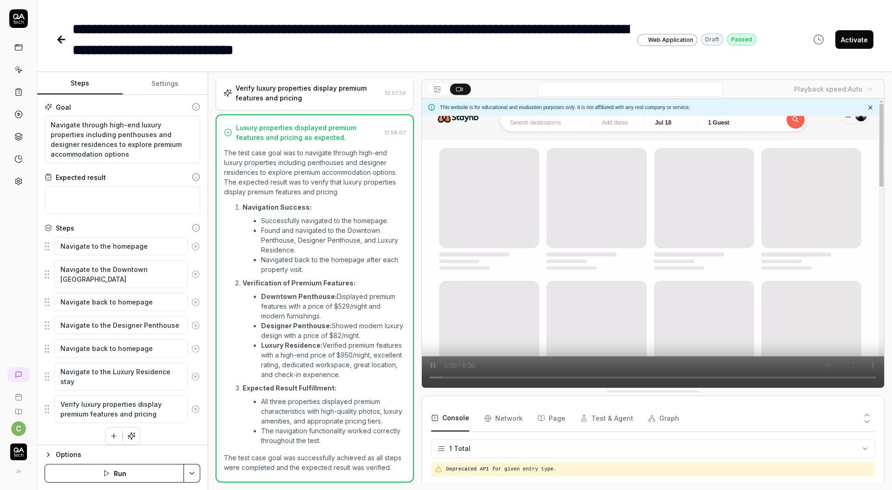
scroll to position [223, 0]
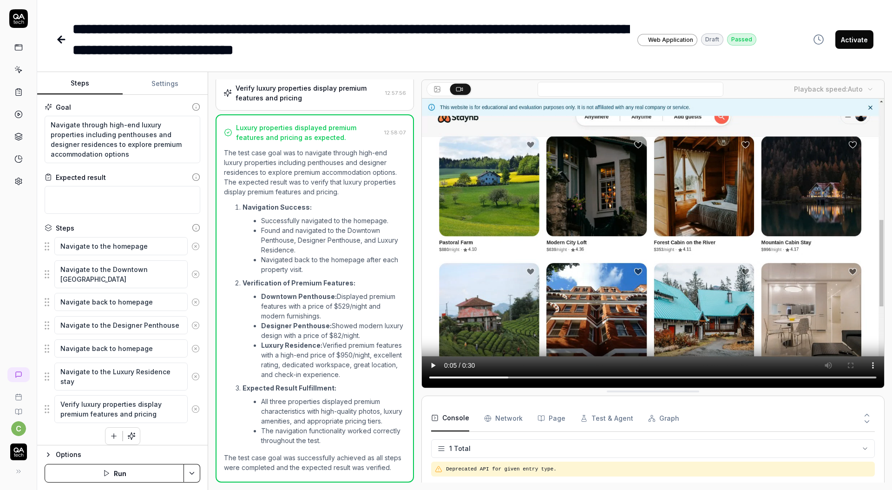
drag, startPoint x: 326, startPoint y: 65, endPoint x: 310, endPoint y: 55, distance: 19.0
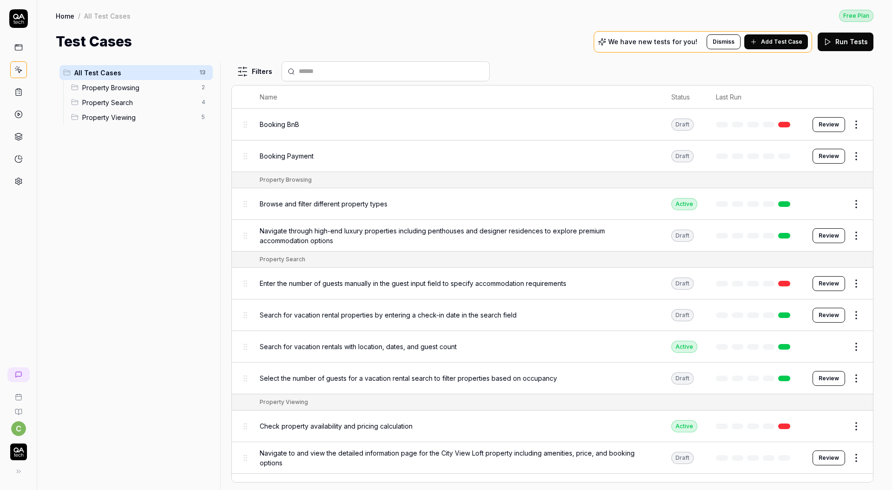
click at [824, 156] on button "Review" at bounding box center [829, 156] width 33 height 15
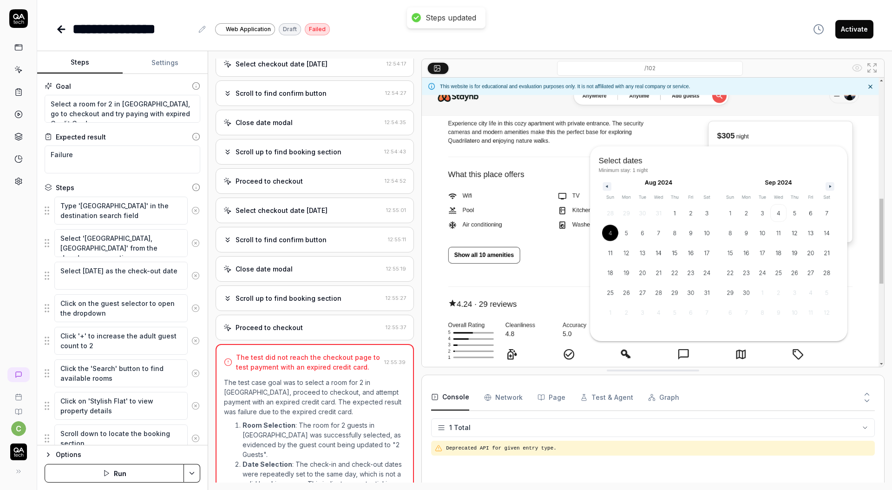
scroll to position [1300, 0]
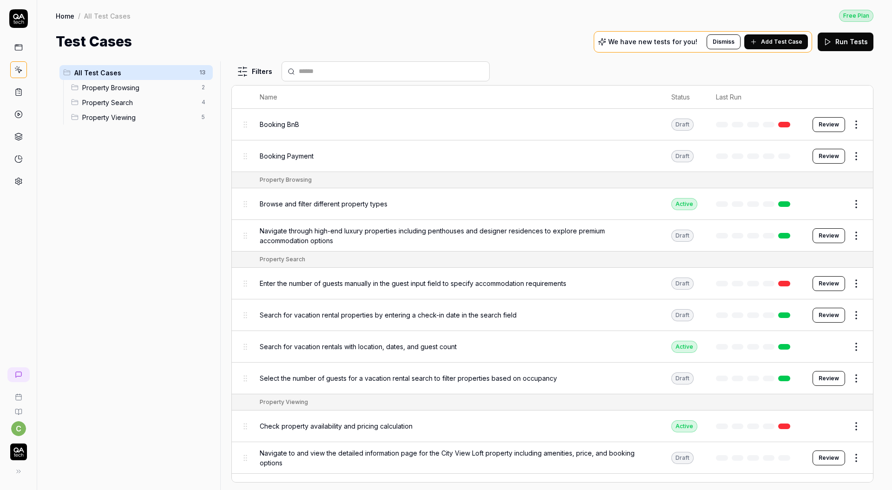
click at [474, 212] on div "Browse and filter different property types" at bounding box center [456, 204] width 393 height 20
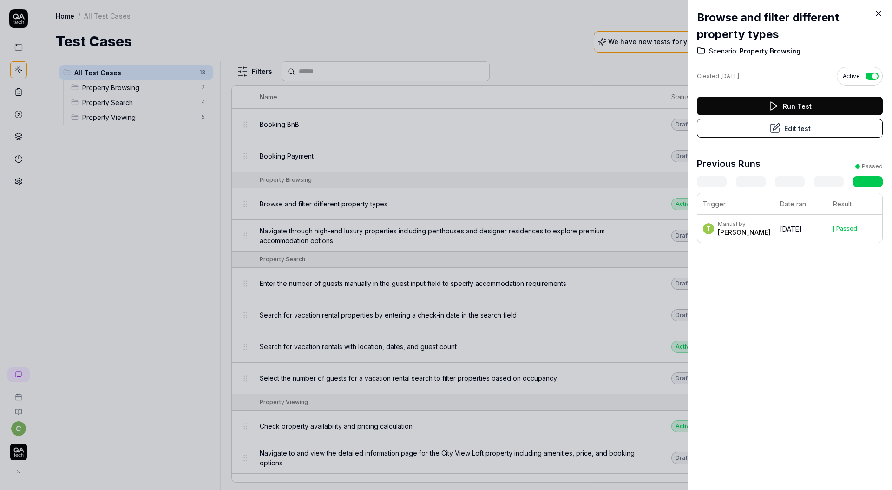
click at [489, 237] on div at bounding box center [446, 245] width 892 height 490
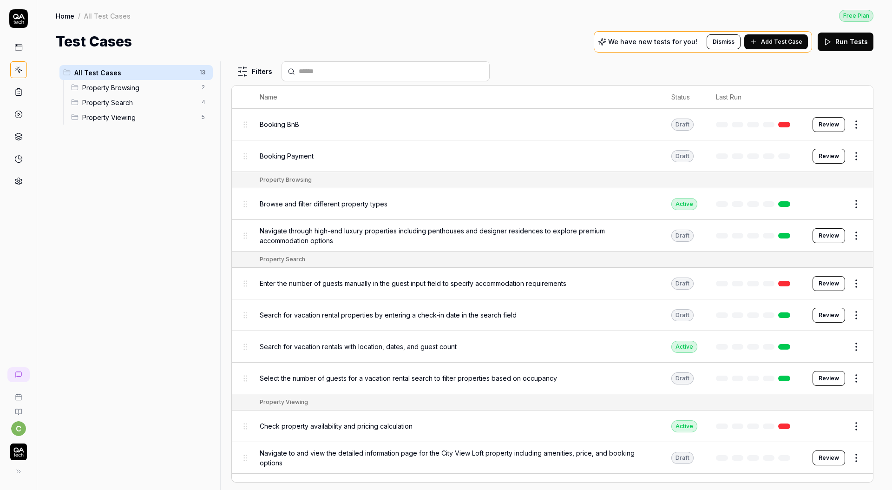
click at [833, 236] on button "Review" at bounding box center [829, 235] width 33 height 15
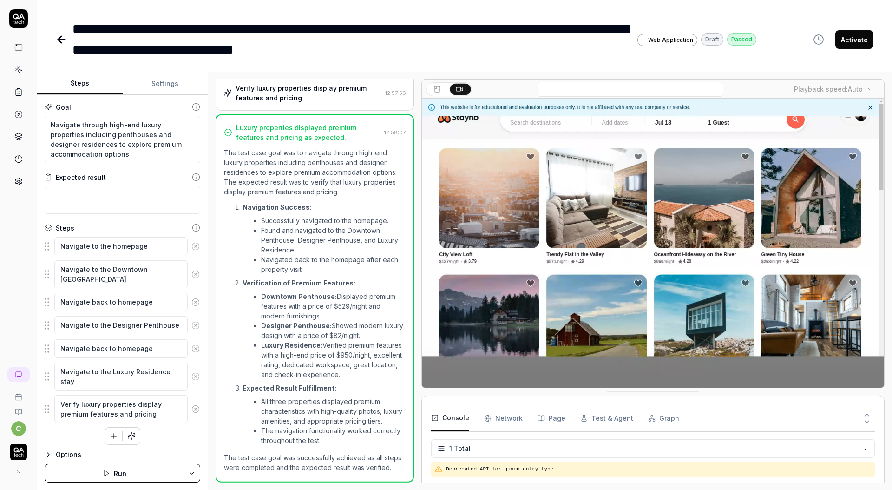
scroll to position [223, 0]
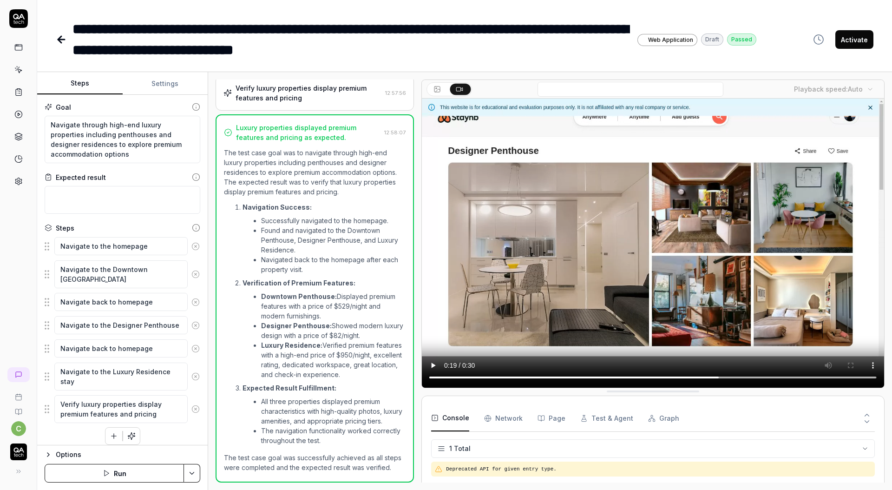
click at [435, 91] on icon at bounding box center [437, 89] width 7 height 7
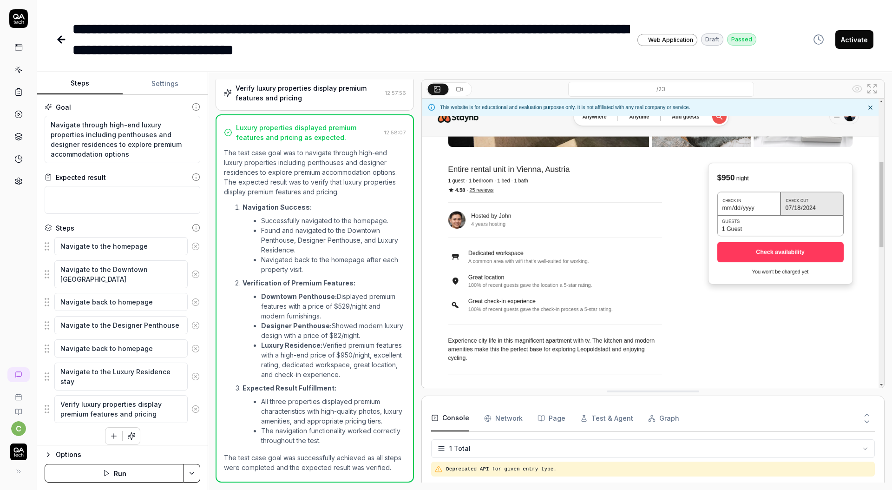
click at [457, 92] on icon at bounding box center [459, 89] width 7 height 7
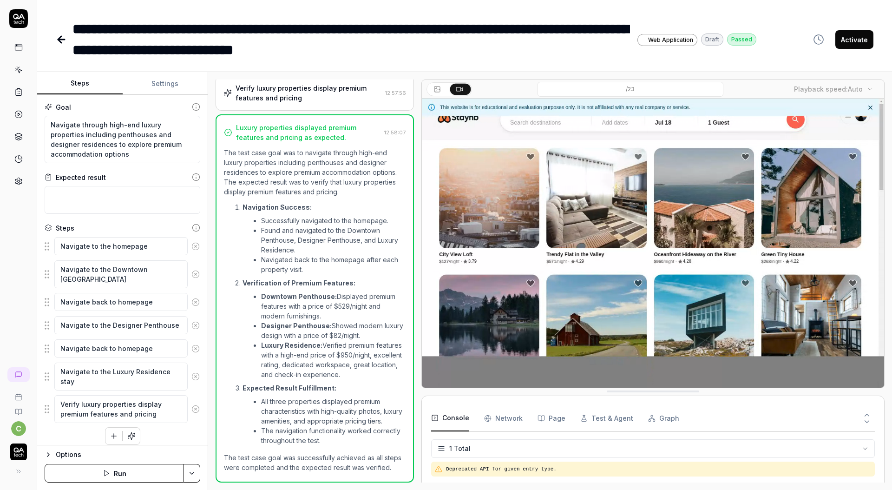
drag, startPoint x: 490, startPoint y: 212, endPoint x: 492, endPoint y: 240, distance: 27.9
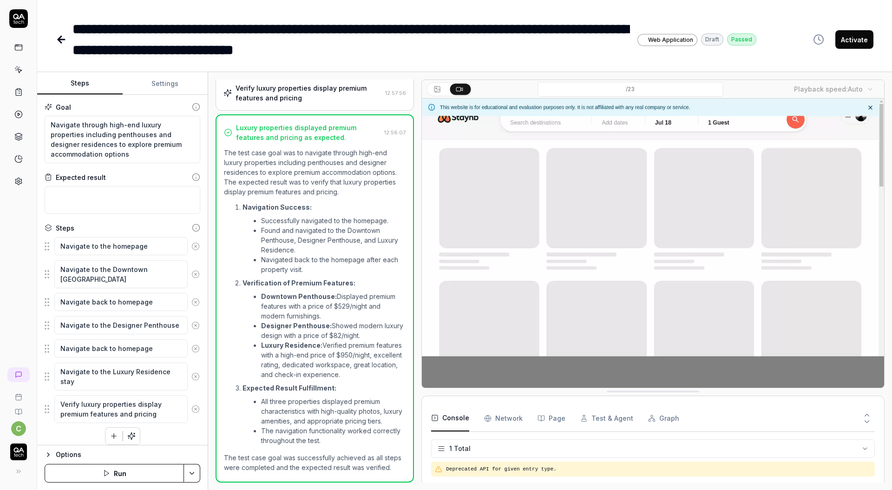
click at [490, 213] on video at bounding box center [653, 243] width 462 height 289
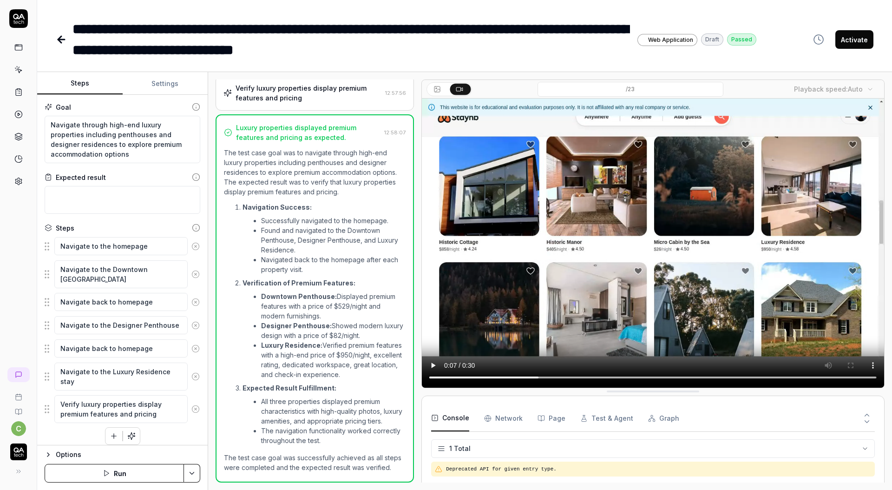
click at [486, 415] on icon "button" at bounding box center [487, 418] width 7 height 7
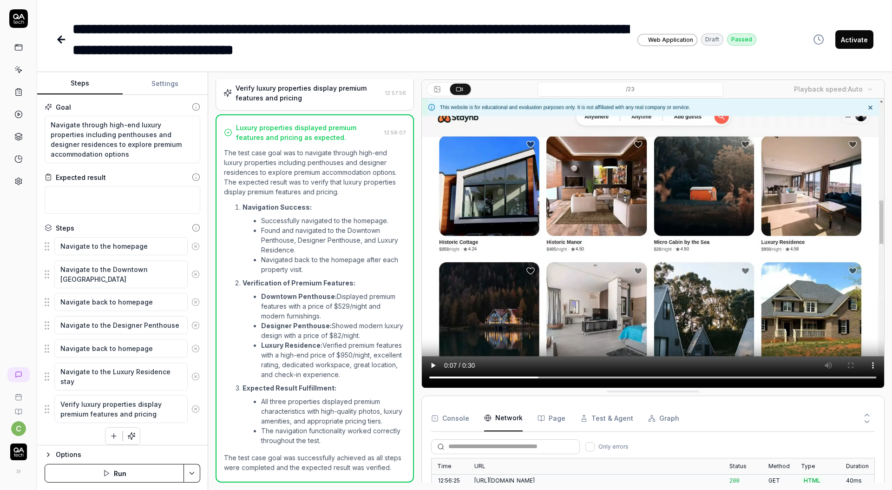
scroll to position [687, 0]
click at [499, 418] on Requests "Network" at bounding box center [503, 418] width 39 height 26
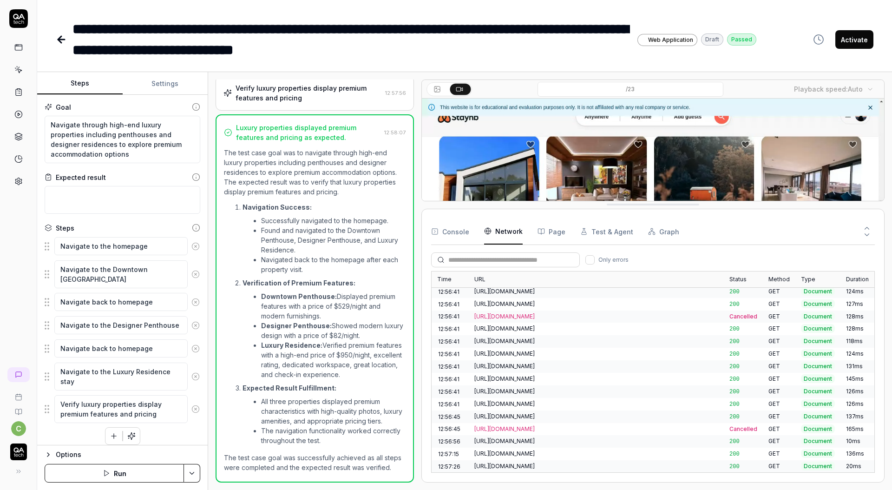
scroll to position [553, 0]
drag, startPoint x: 618, startPoint y: 391, endPoint x: 705, endPoint y: 205, distance: 205.6
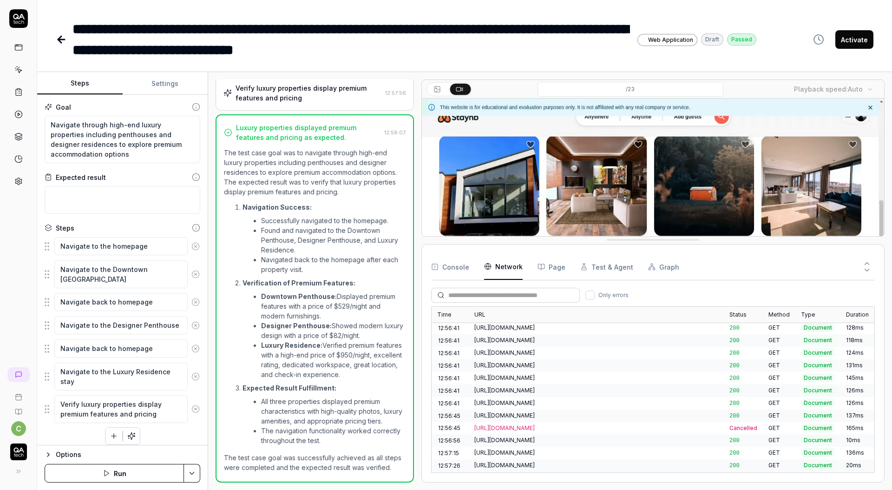
scroll to position [591, 0]
drag, startPoint x: 644, startPoint y: 206, endPoint x: 653, endPoint y: 244, distance: 38.6
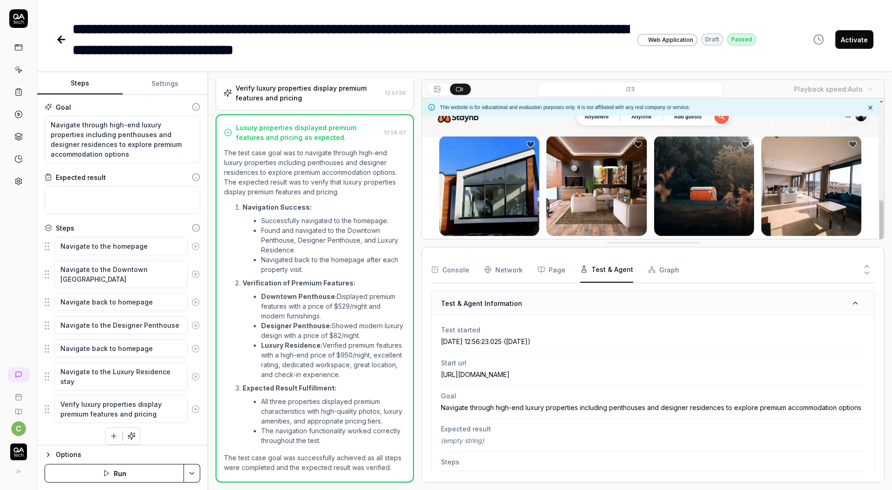
click at [595, 273] on button "Test & Agent" at bounding box center [607, 270] width 53 height 26
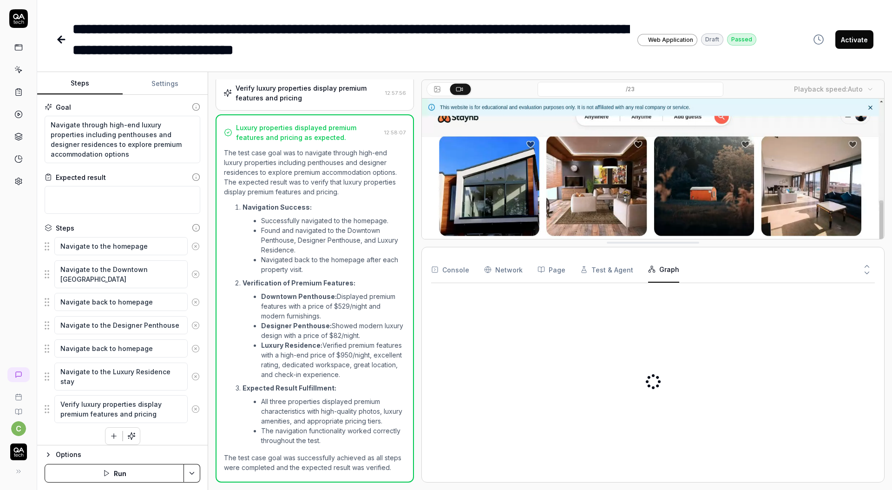
click at [662, 270] on button "Graph" at bounding box center [663, 270] width 31 height 26
drag, startPoint x: 551, startPoint y: 342, endPoint x: 533, endPoint y: 391, distance: 51.9
click at [540, 409] on div "N a v i g a t e t h r o u g h h i g h - e n d l u x u r y p r o p e r t i e s i…" at bounding box center [653, 381] width 444 height 182
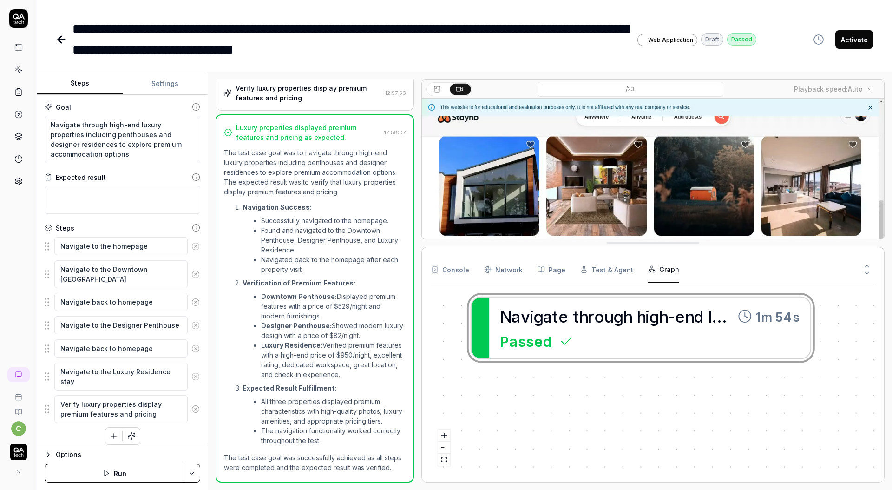
click at [59, 38] on icon at bounding box center [59, 39] width 3 height 7
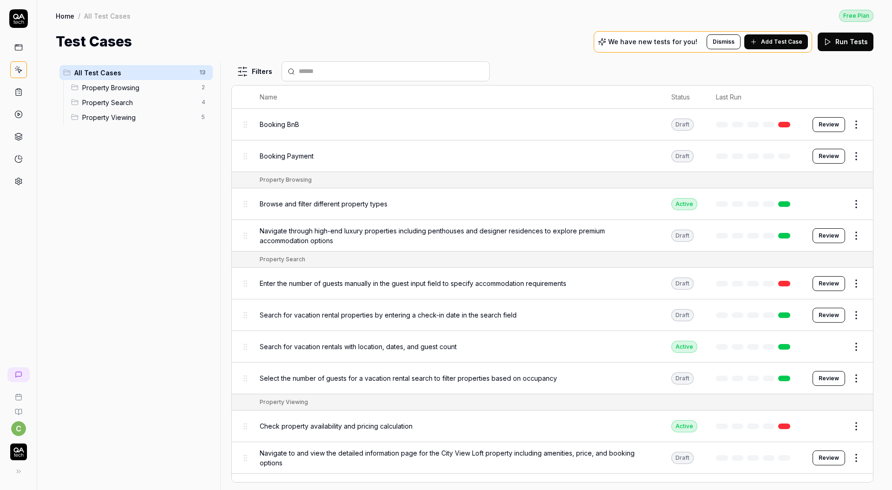
click at [821, 378] on button "Review" at bounding box center [829, 378] width 33 height 15
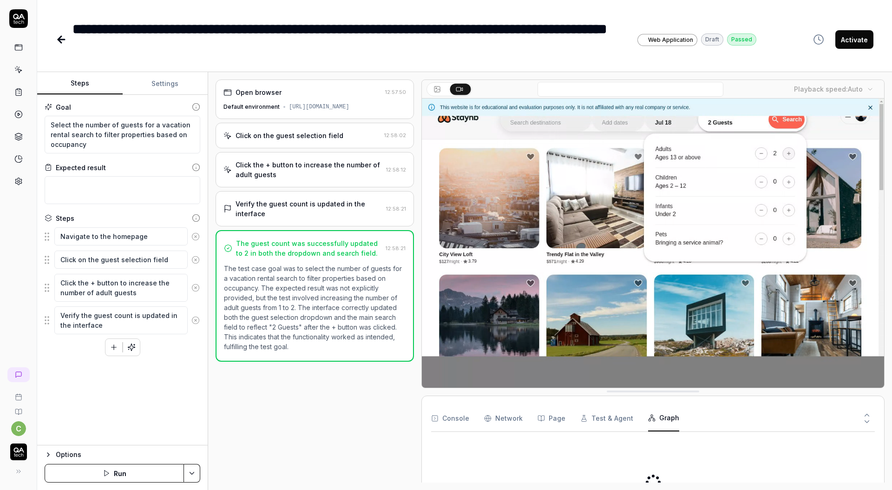
click at [662, 418] on button "Graph" at bounding box center [663, 418] width 31 height 26
drag, startPoint x: 736, startPoint y: 450, endPoint x: 690, endPoint y: 439, distance: 47.3
click at [690, 439] on div "S e l e c t t h e n u m b e r o f g u e s t s f o r a v a c a t i o n r e n t a…" at bounding box center [653, 482] width 444 height 86
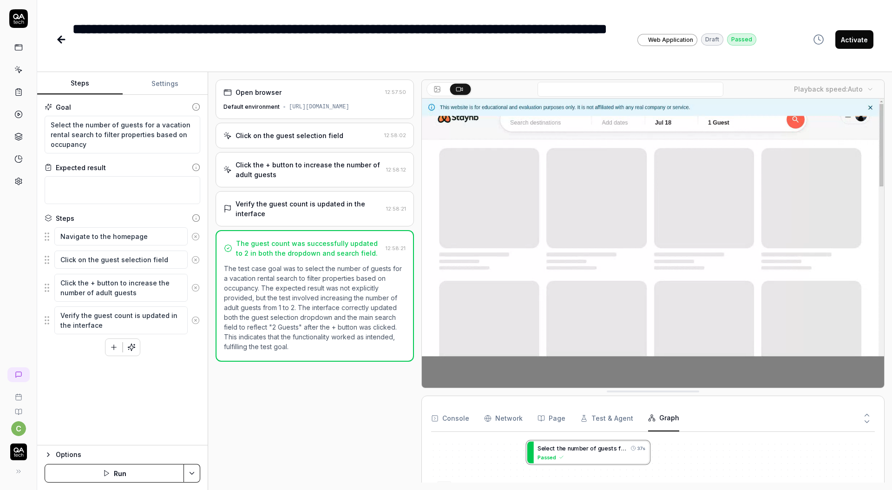
click at [67, 40] on link at bounding box center [62, 39] width 13 height 19
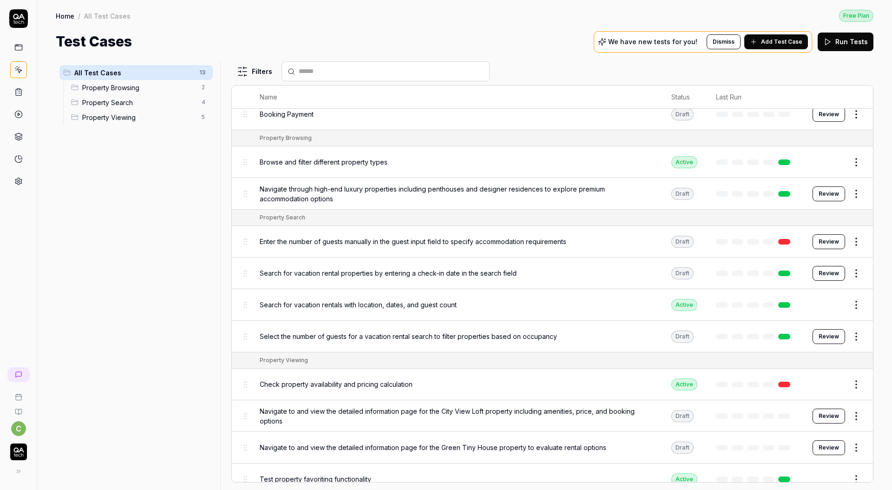
scroll to position [86, 0]
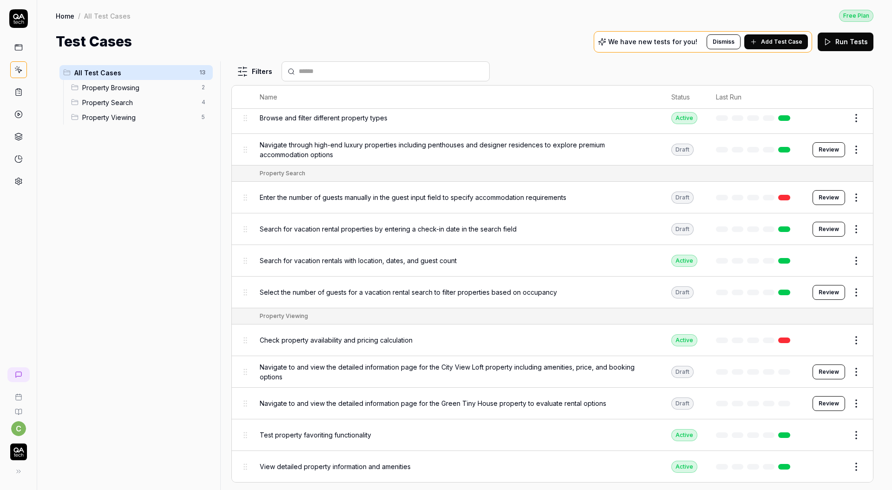
click at [742, 435] on div at bounding box center [755, 435] width 78 height 6
click at [841, 431] on html "c Home / All Test Cases Free Plan Home / All Test Cases Free Plan Test Cases We…" at bounding box center [446, 245] width 892 height 490
click at [816, 435] on html "c Home / All Test Cases Free Plan Home / All Test Cases Free Plan Test Cases We…" at bounding box center [446, 245] width 892 height 490
click at [829, 434] on button "Edit" at bounding box center [834, 435] width 22 height 15
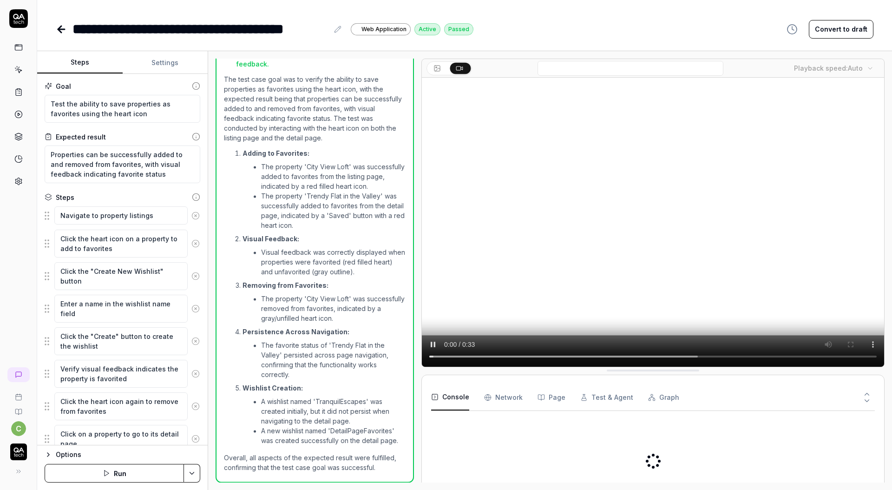
scroll to position [237, 0]
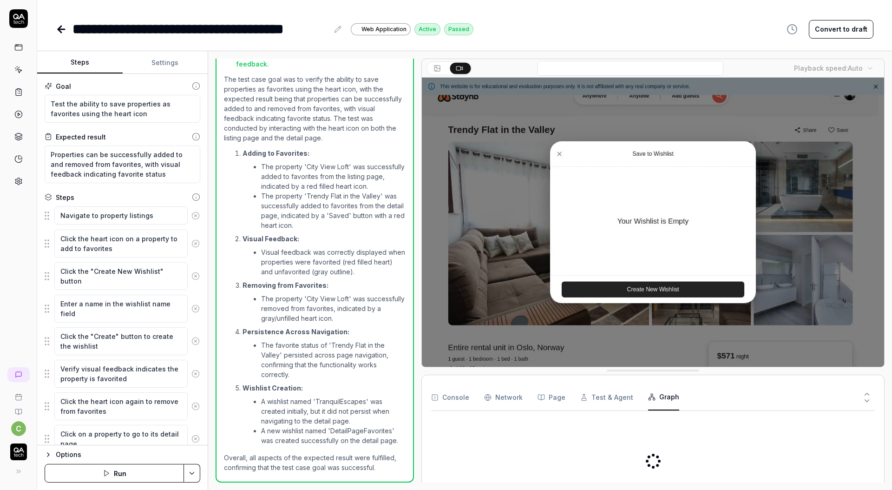
click at [657, 390] on button "Graph" at bounding box center [663, 397] width 31 height 26
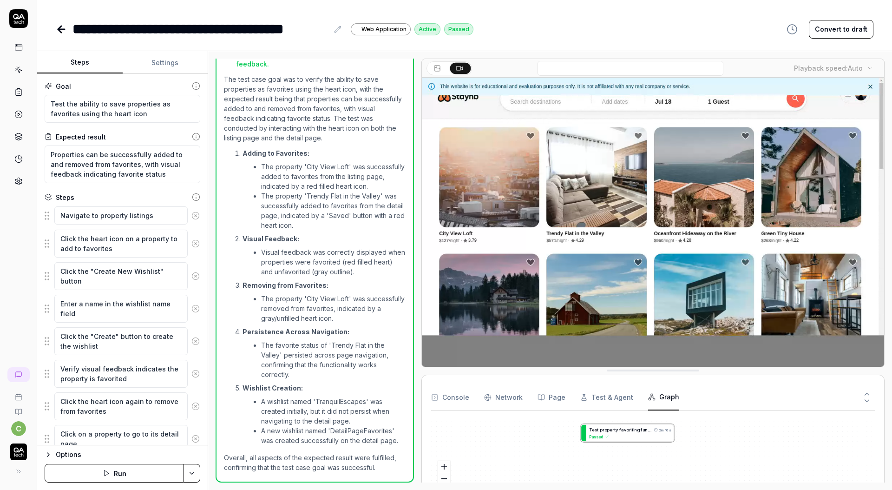
click at [494, 302] on video at bounding box center [653, 222] width 462 height 289
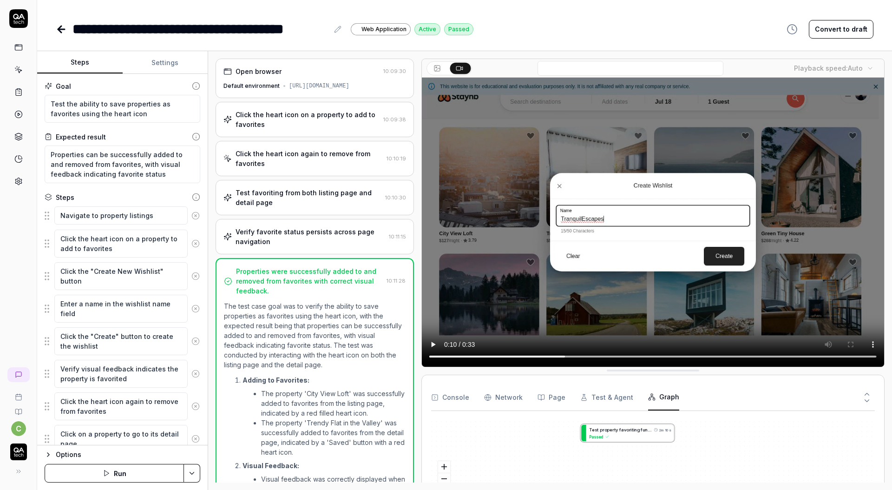
click at [73, 24] on div "**********" at bounding box center [201, 29] width 256 height 21
click at [67, 25] on link at bounding box center [62, 29] width 13 height 19
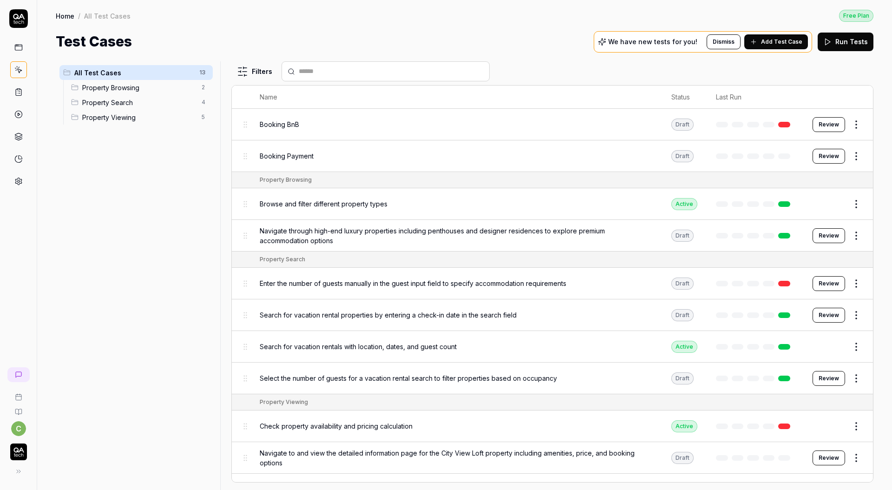
click at [825, 125] on button "Review" at bounding box center [829, 124] width 33 height 15
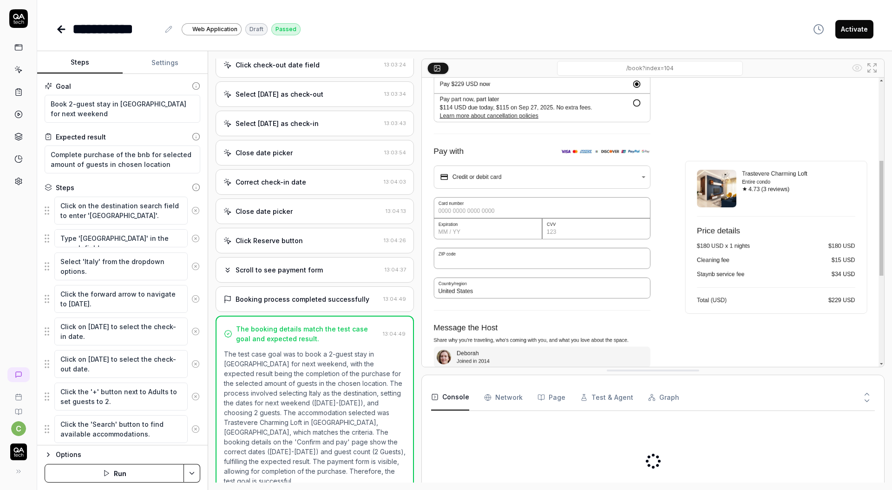
scroll to position [873, 0]
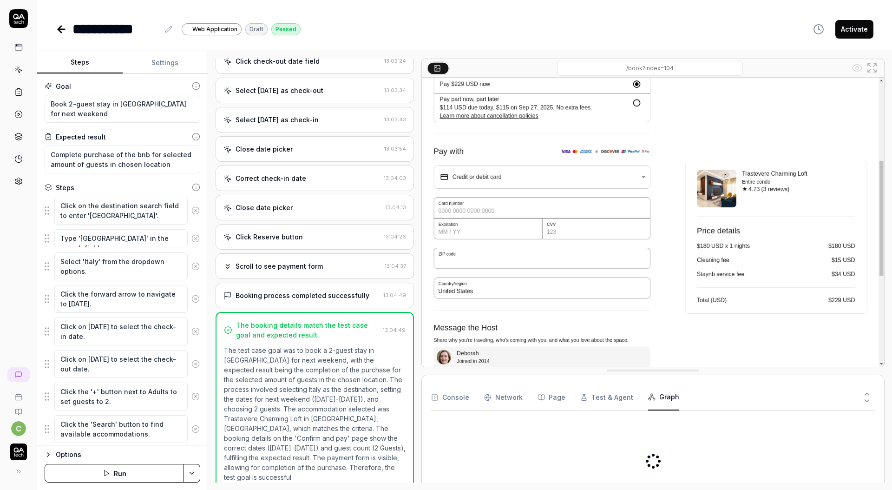
click at [653, 393] on button "Graph" at bounding box center [663, 397] width 31 height 26
click at [627, 448] on div "B o o k i n g B n B 6m 34s Passed" at bounding box center [653, 461] width 444 height 86
click at [612, 452] on div "B o o k i n g B n B 6m 34s Passed" at bounding box center [653, 461] width 444 height 86
click at [614, 451] on div "B o o k i n g B n B 6m 34s Passed" at bounding box center [653, 461] width 444 height 86
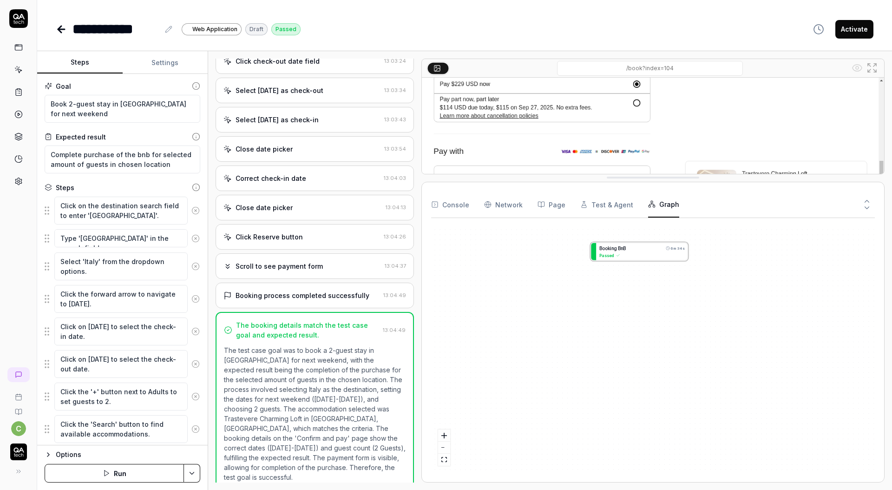
drag, startPoint x: 796, startPoint y: 369, endPoint x: 719, endPoint y: 234, distance: 154.7
click at [677, 264] on div "B o o k i n g B n B 6m 34s Passed" at bounding box center [653, 349] width 444 height 247
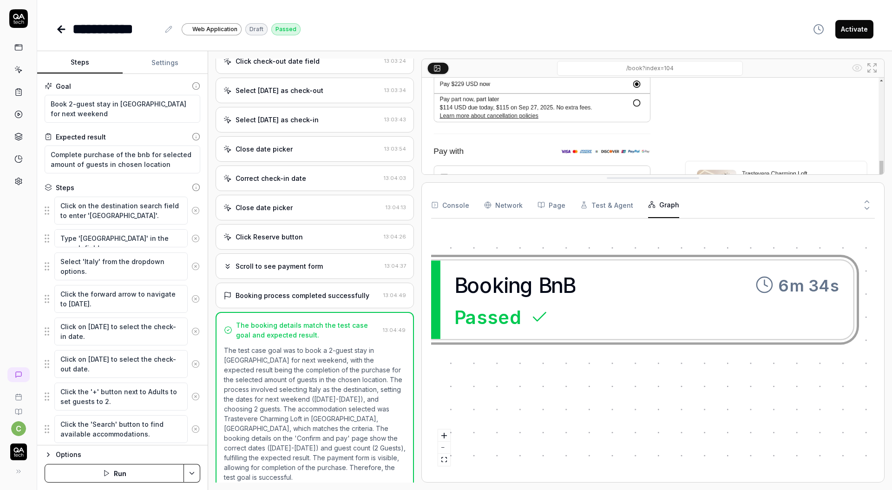
drag, startPoint x: 636, startPoint y: 266, endPoint x: 723, endPoint y: 318, distance: 101.9
click at [723, 318] on div "B o o k i n g B n B 6m 34s Passed" at bounding box center [653, 349] width 444 height 247
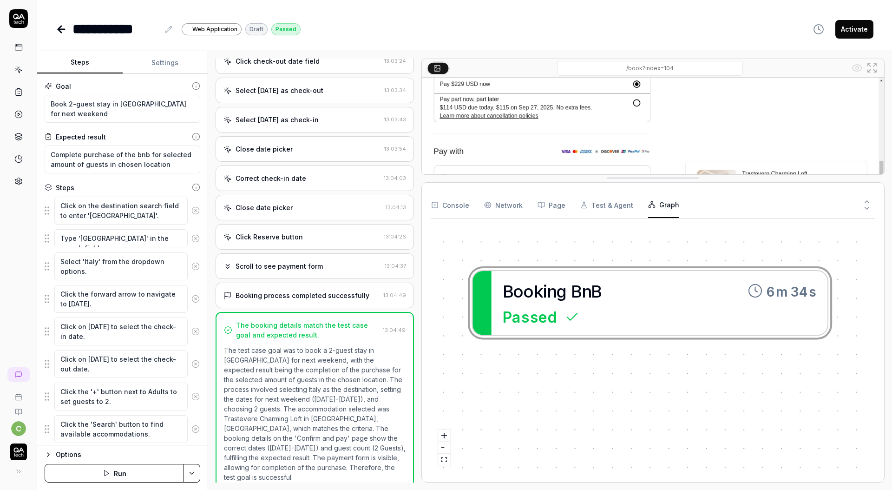
click at [649, 5] on div "**********" at bounding box center [464, 20] width 855 height 40
click at [18, 88] on icon at bounding box center [18, 92] width 8 height 8
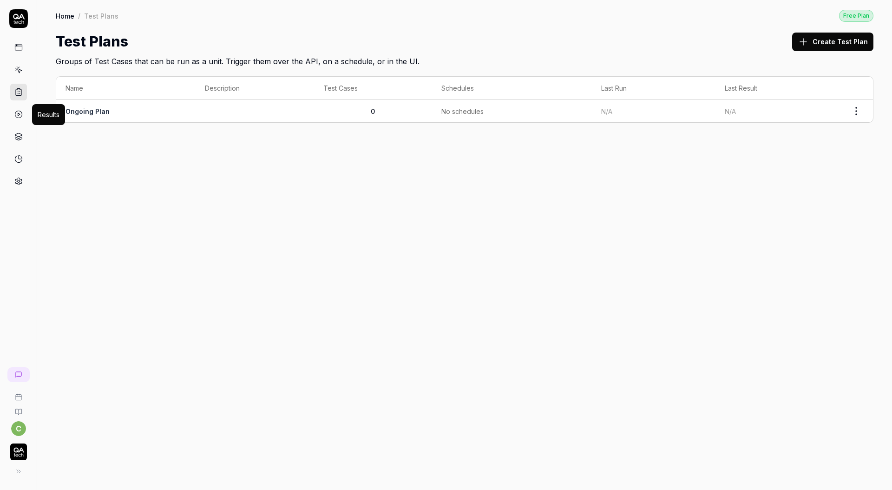
click at [21, 115] on icon at bounding box center [18, 114] width 8 height 8
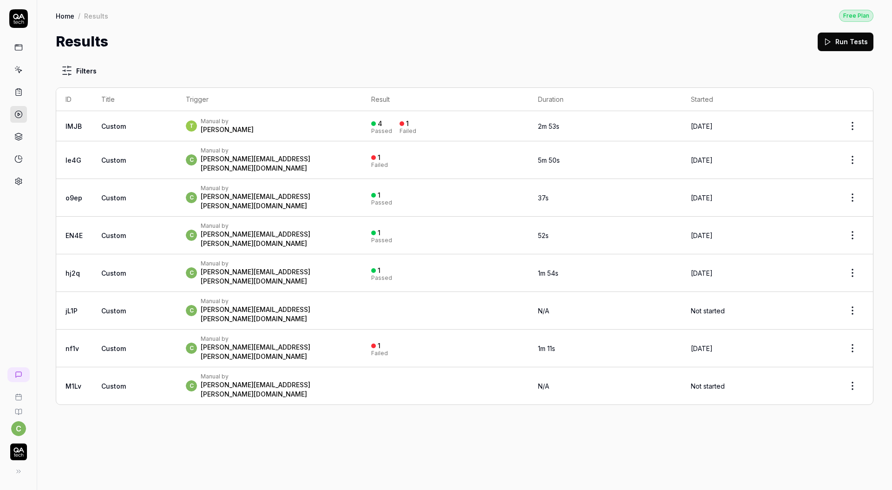
click at [142, 193] on td "Custom" at bounding box center [134, 198] width 85 height 38
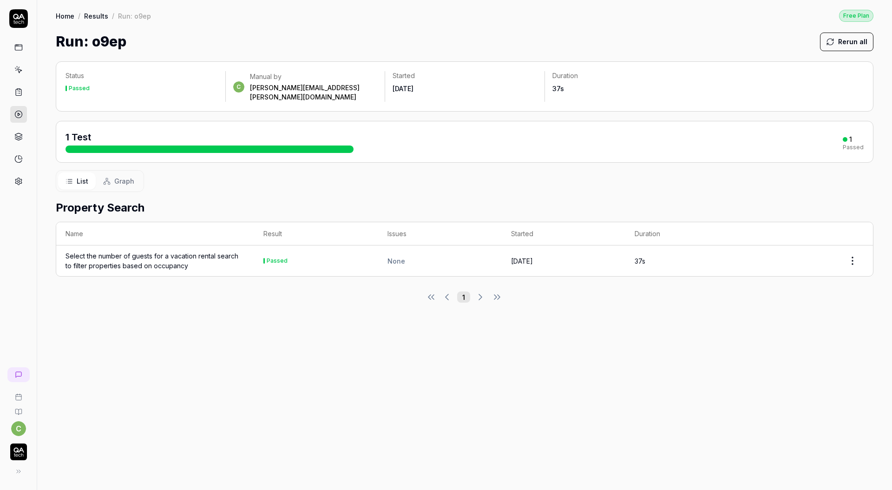
click at [200, 145] on div at bounding box center [210, 148] width 288 height 7
click at [124, 176] on span "Graph" at bounding box center [124, 181] width 20 height 10
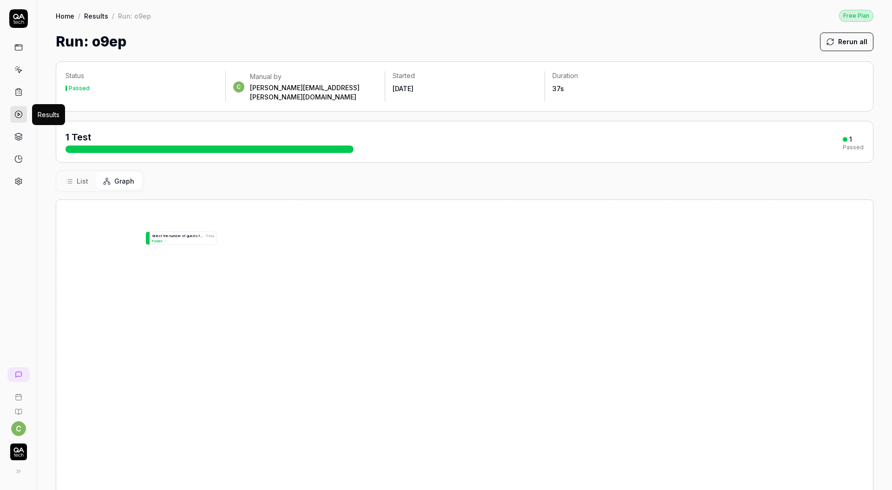
click at [19, 111] on circle at bounding box center [18, 114] width 7 height 7
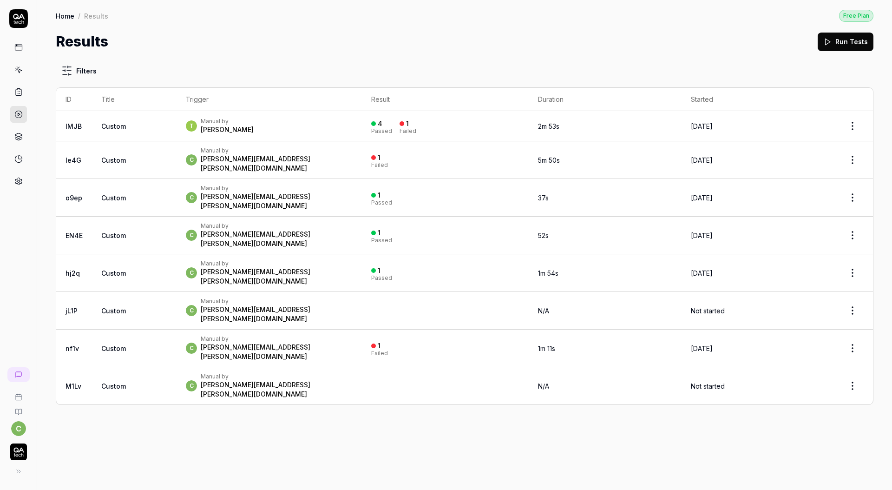
click at [255, 124] on div "T Manual by [PERSON_NAME]" at bounding box center [269, 126] width 167 height 17
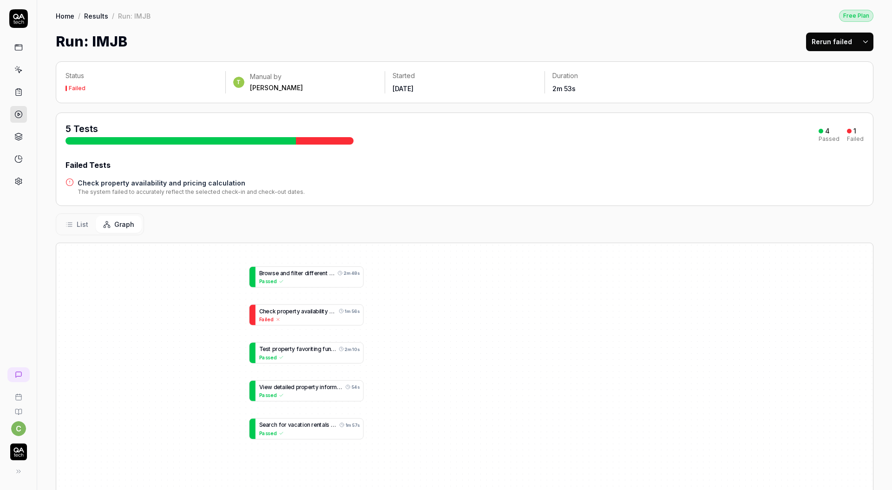
drag, startPoint x: 349, startPoint y: 390, endPoint x: 348, endPoint y: 328, distance: 62.3
click at [384, 325] on div "B r o w s e a n d f i l t e r d i f f e r e n t p r o p e r t y t y p e s 2m 48…" at bounding box center [464, 438] width 817 height 391
click at [62, 231] on button "List" at bounding box center [77, 224] width 38 height 17
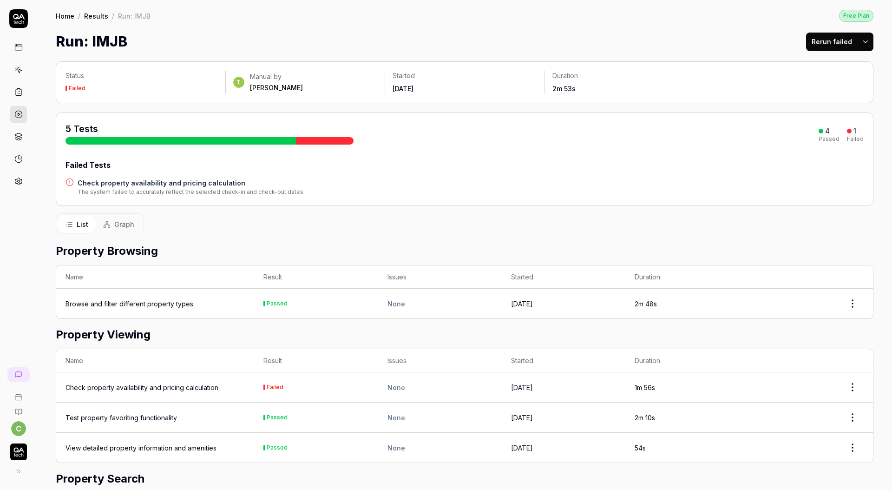
click at [125, 220] on button "Graph" at bounding box center [119, 224] width 46 height 17
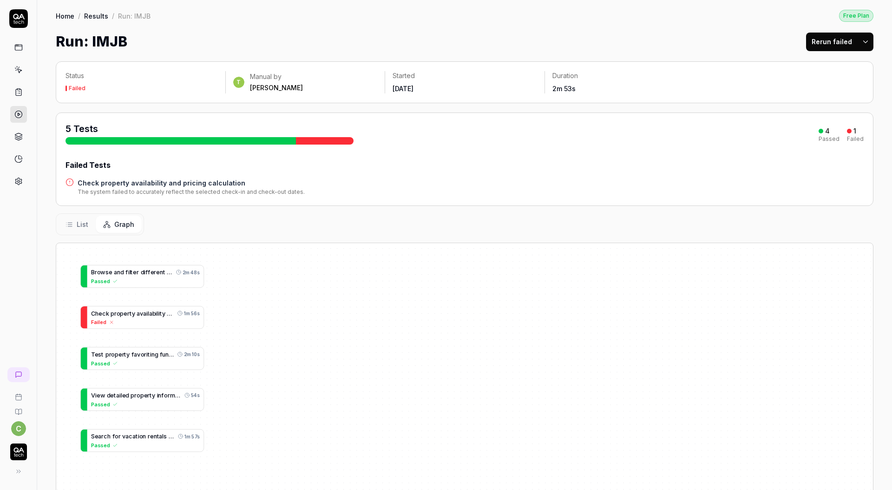
click at [97, 223] on button "Graph" at bounding box center [119, 224] width 46 height 17
click at [81, 221] on span "List" at bounding box center [83, 224] width 12 height 10
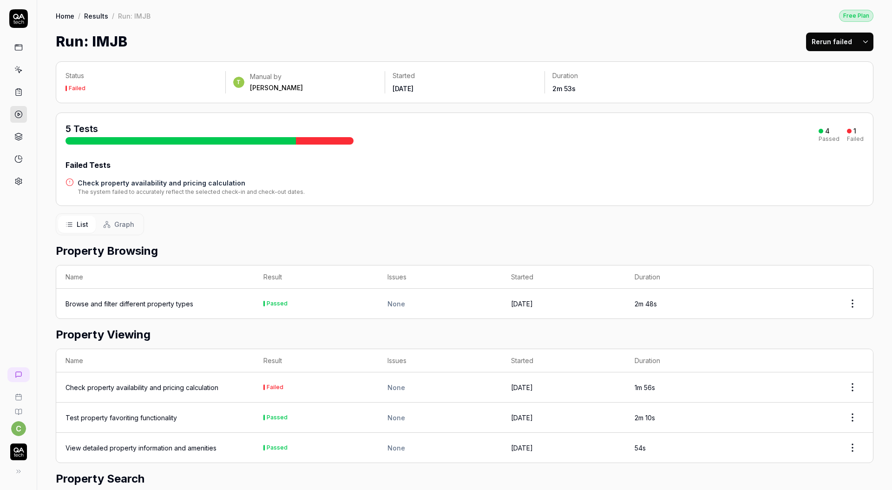
click at [113, 231] on button "Graph" at bounding box center [119, 224] width 46 height 17
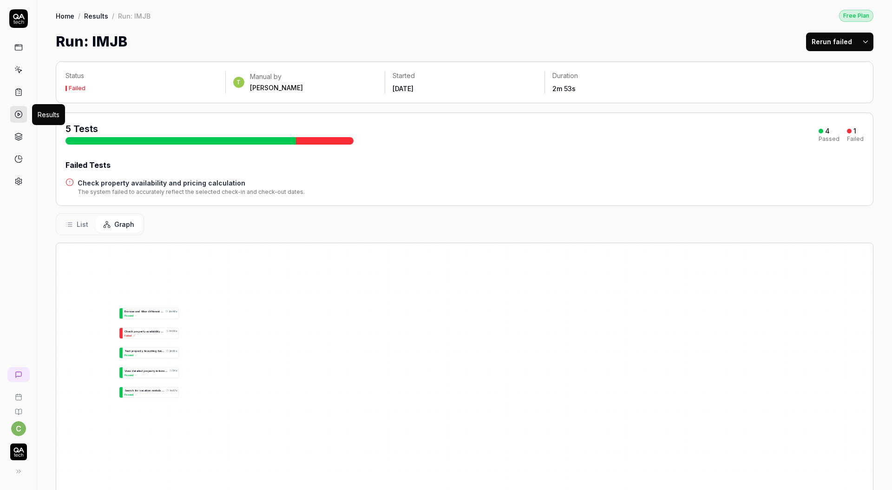
click at [16, 114] on icon at bounding box center [18, 114] width 8 height 8
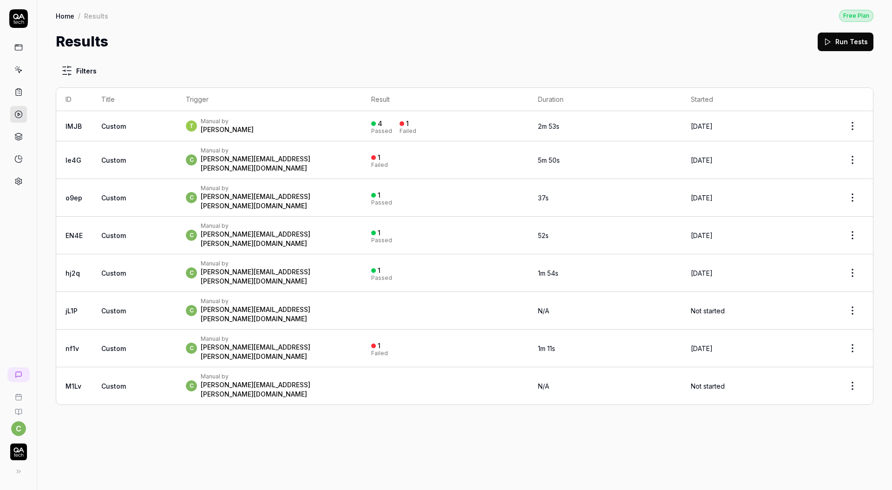
click at [201, 192] on div "[PERSON_NAME][EMAIL_ADDRESS][PERSON_NAME][DOMAIN_NAME]" at bounding box center [277, 201] width 152 height 19
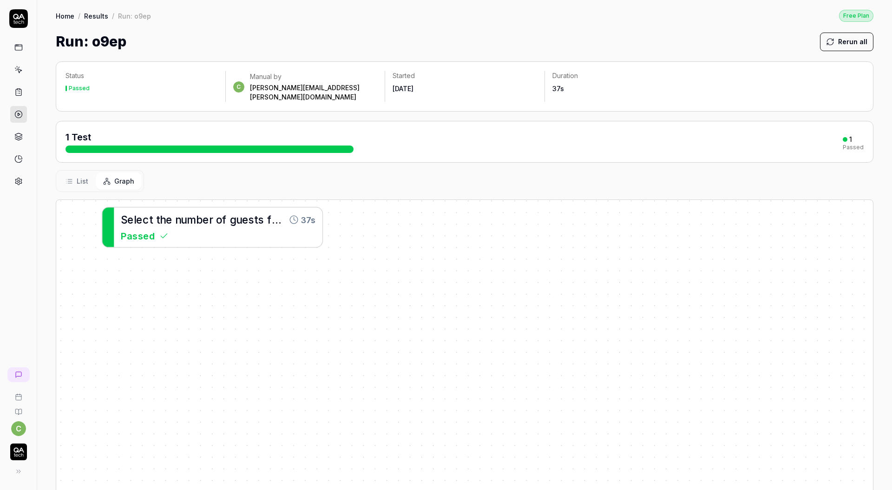
drag, startPoint x: 72, startPoint y: 232, endPoint x: 108, endPoint y: 230, distance: 36.3
click at [108, 230] on div at bounding box center [108, 227] width 12 height 40
drag, startPoint x: 165, startPoint y: 227, endPoint x: 157, endPoint y: 226, distance: 7.9
click at [156, 231] on icon at bounding box center [156, 235] width 9 height 9
click at [247, 213] on span "t" at bounding box center [248, 219] width 4 height 12
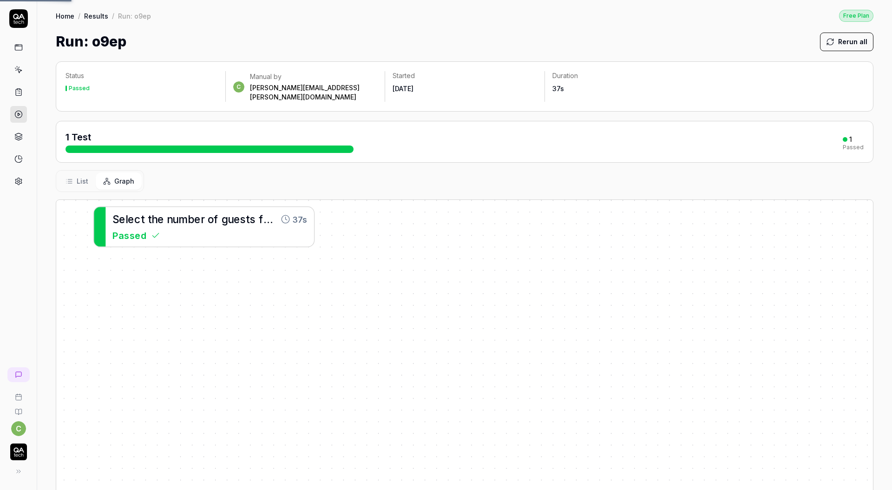
click at [247, 213] on span "t" at bounding box center [248, 219] width 4 height 12
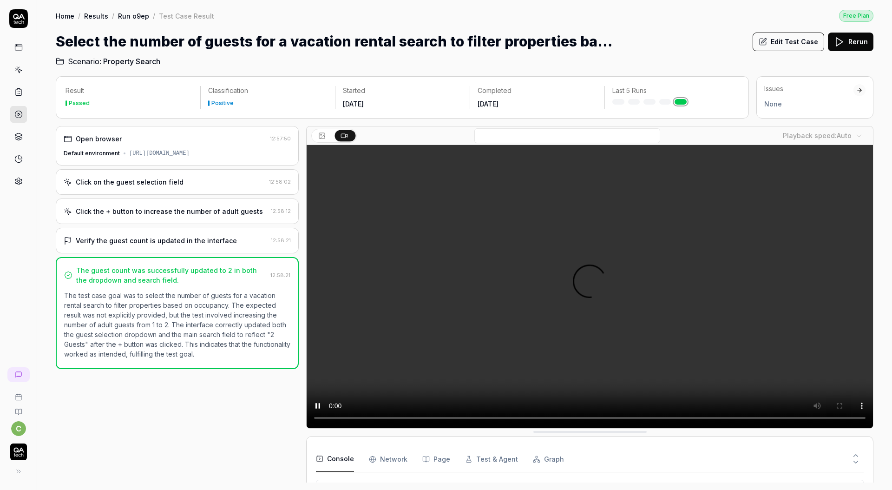
drag, startPoint x: 472, startPoint y: 79, endPoint x: 505, endPoint y: 54, distance: 41.4
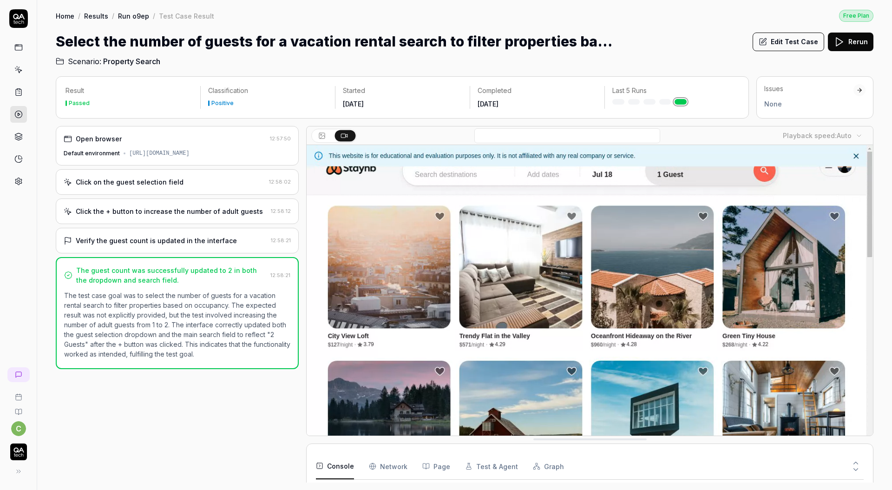
click at [506, 53] on h2 "Scenario: Property Search" at bounding box center [465, 59] width 818 height 15
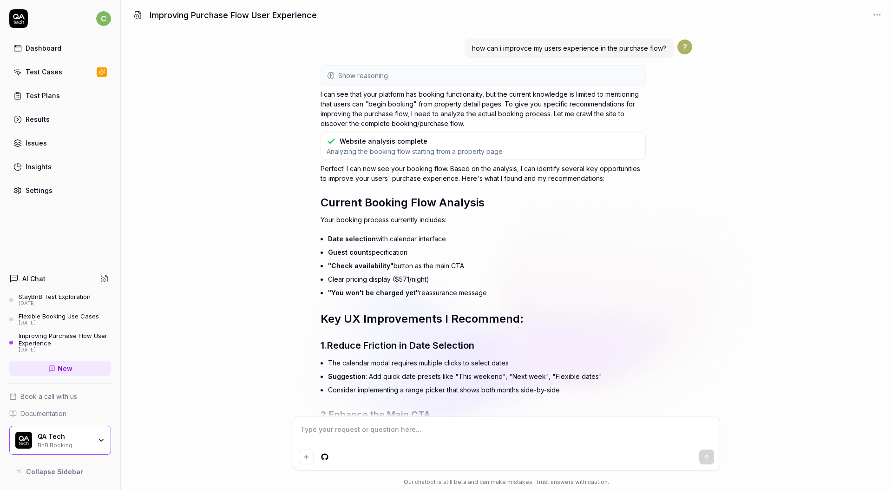
scroll to position [1078, 0]
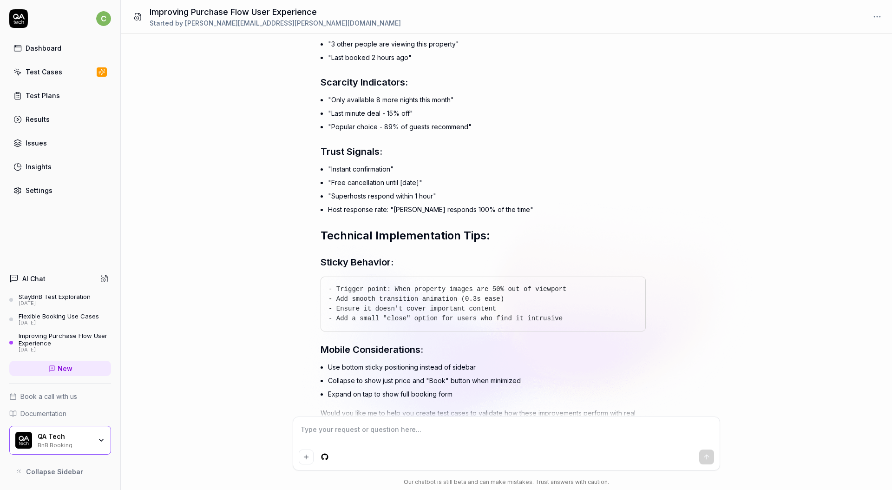
click at [61, 114] on link "Results" at bounding box center [60, 119] width 102 height 18
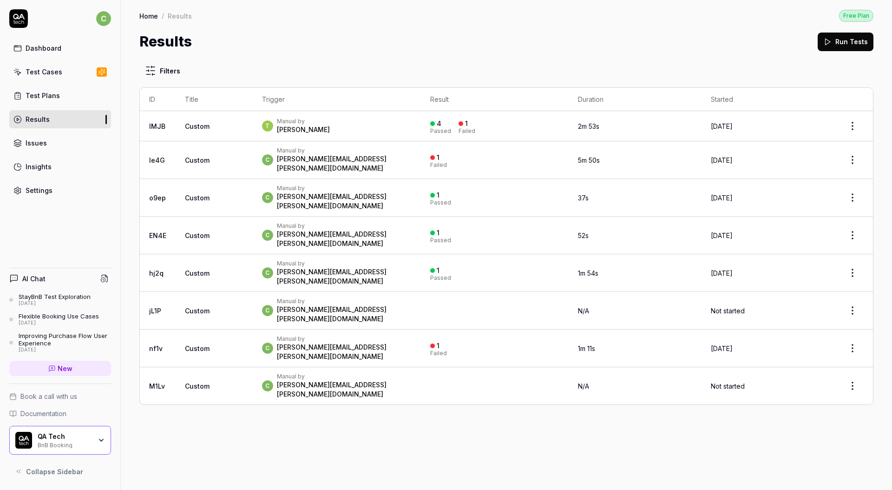
click at [198, 159] on span "Custom" at bounding box center [197, 160] width 25 height 8
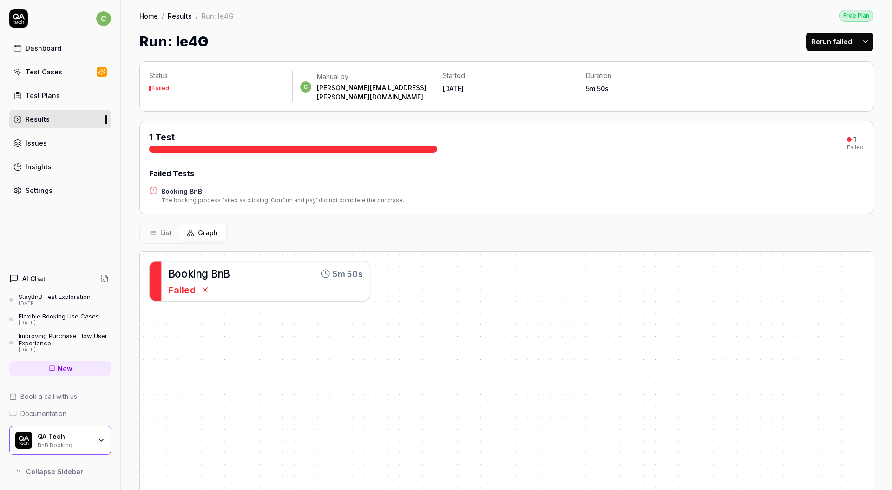
scroll to position [2, 0]
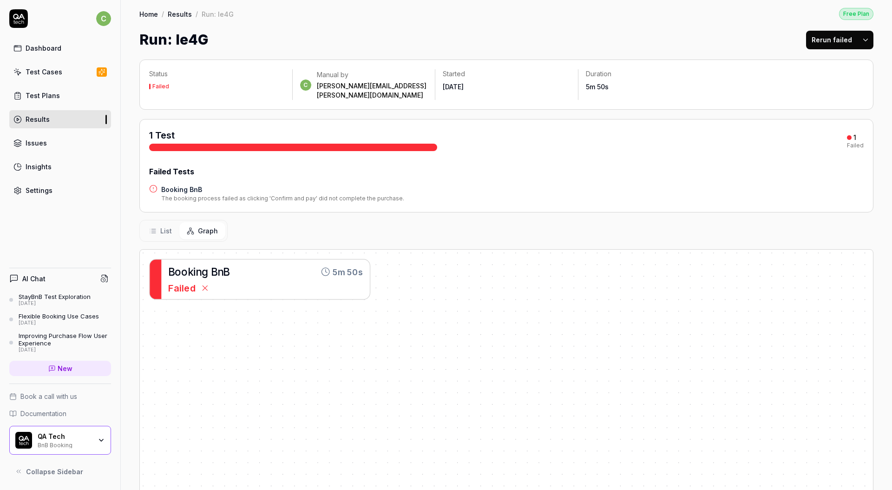
click at [22, 19] on icon at bounding box center [18, 18] width 19 height 19
click at [23, 19] on icon at bounding box center [18, 18] width 19 height 19
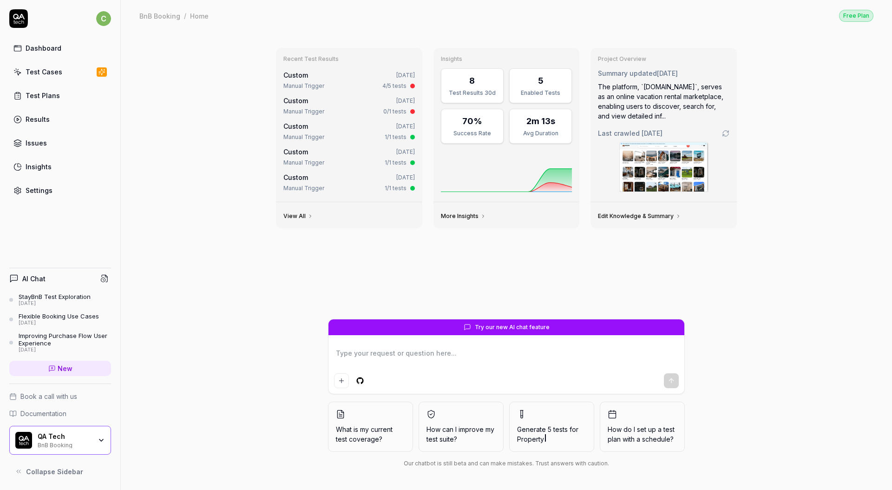
click at [803, 183] on div "Recent Test Results Custom 2 days ago Manual Trigger 4/5 tests Custom Sep 23, 2…" at bounding box center [507, 260] width 772 height 459
type textarea "*"
